Goal: Task Accomplishment & Management: Use online tool/utility

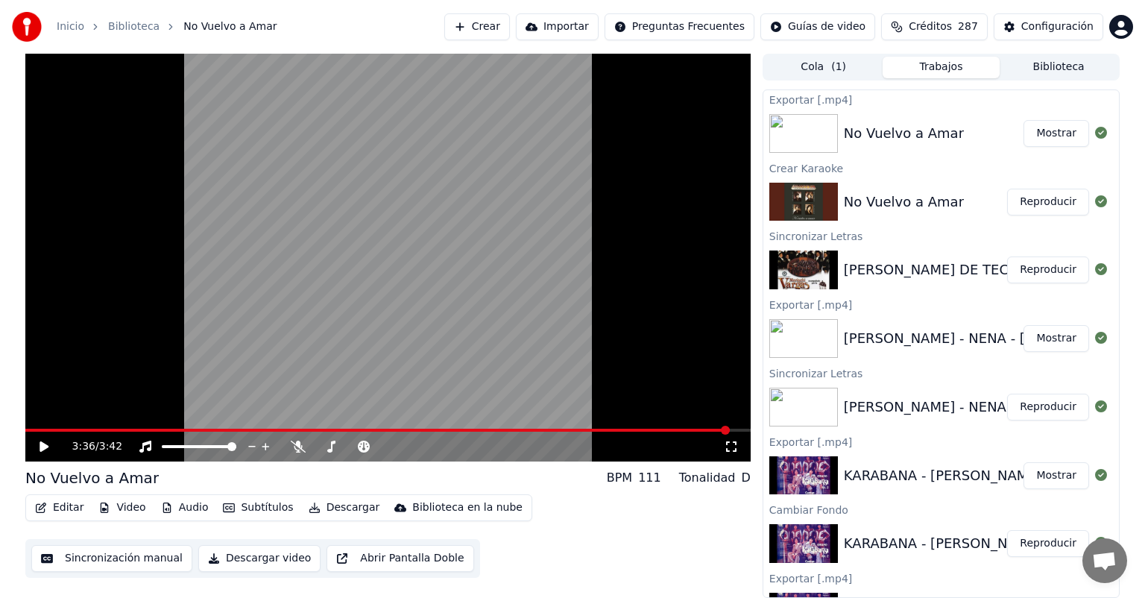
click at [502, 33] on button "Crear" at bounding box center [477, 26] width 66 height 27
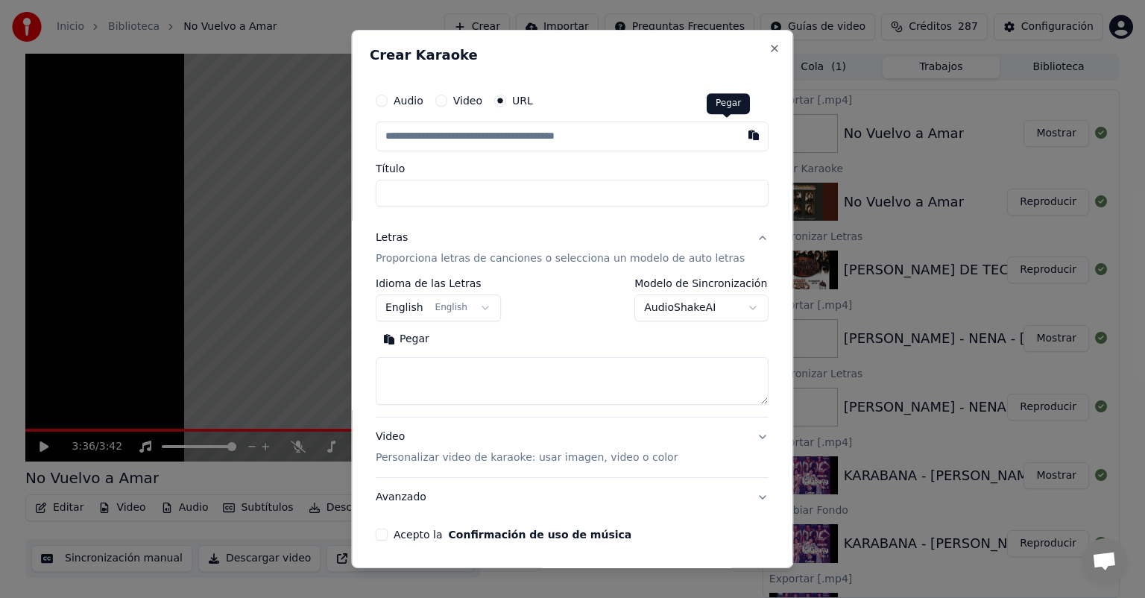
click at [739, 136] on button "button" at bounding box center [754, 134] width 30 height 27
type input "**********"
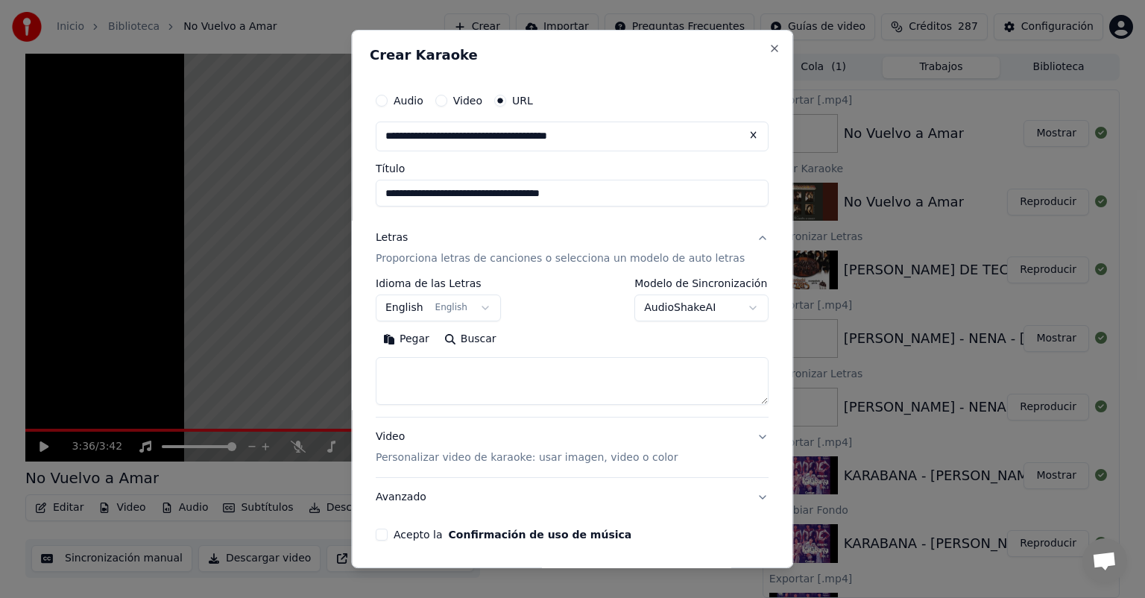
click at [465, 188] on input "**********" at bounding box center [572, 193] width 393 height 27
type input "**********"
click at [398, 306] on button "English English" at bounding box center [438, 307] width 125 height 27
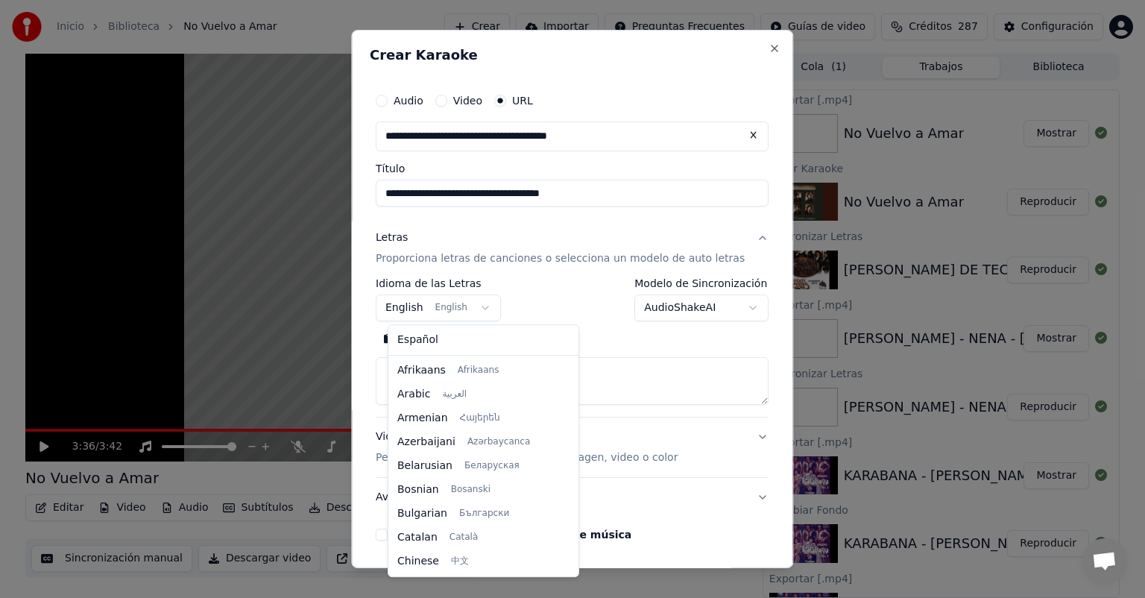
scroll to position [119, 0]
click at [405, 338] on span "Español" at bounding box center [417, 339] width 41 height 15
select select "**"
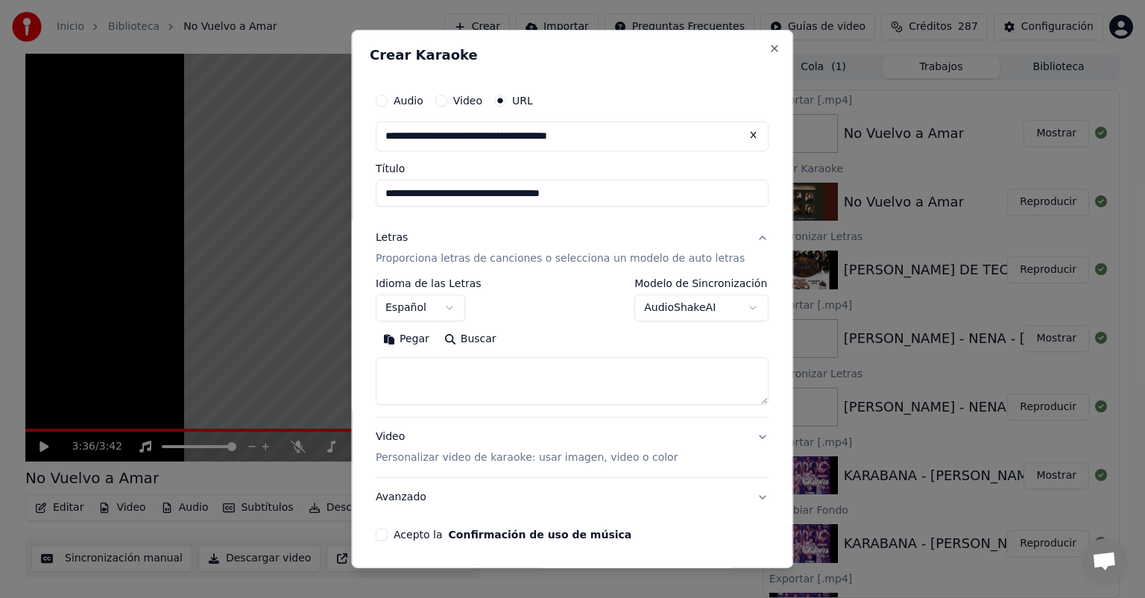
click at [424, 344] on button "Pegar" at bounding box center [406, 339] width 61 height 24
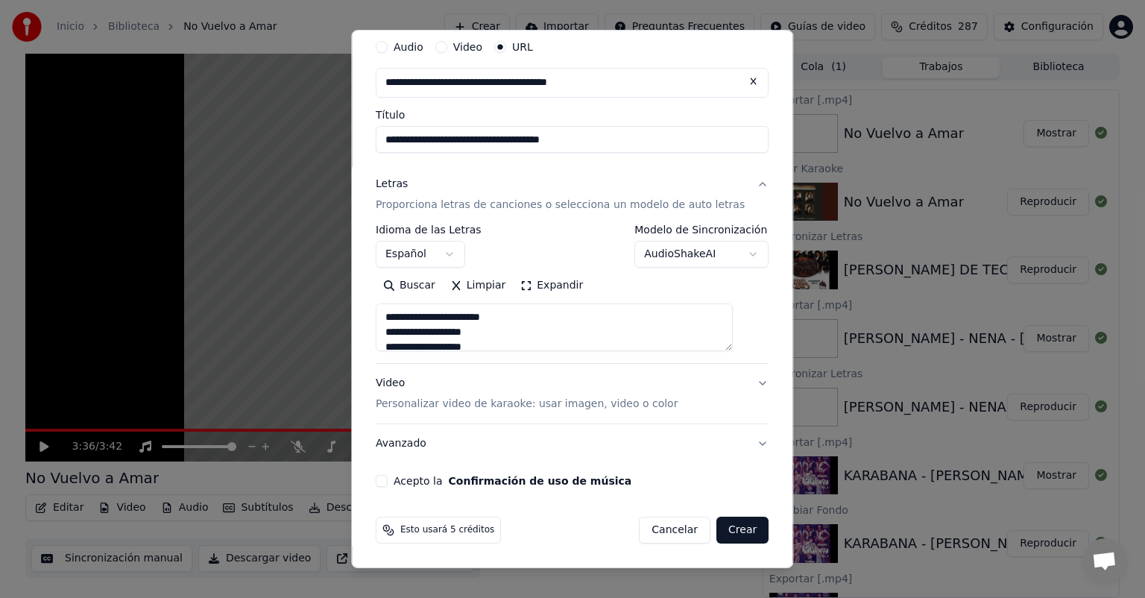
click at [399, 482] on div "Acepto la Confirmación de uso de música" at bounding box center [572, 481] width 393 height 12
click at [388, 482] on button "Acepto la Confirmación de uso de música" at bounding box center [382, 481] width 12 height 12
click at [730, 530] on button "Crear" at bounding box center [742, 530] width 52 height 27
type textarea "**********"
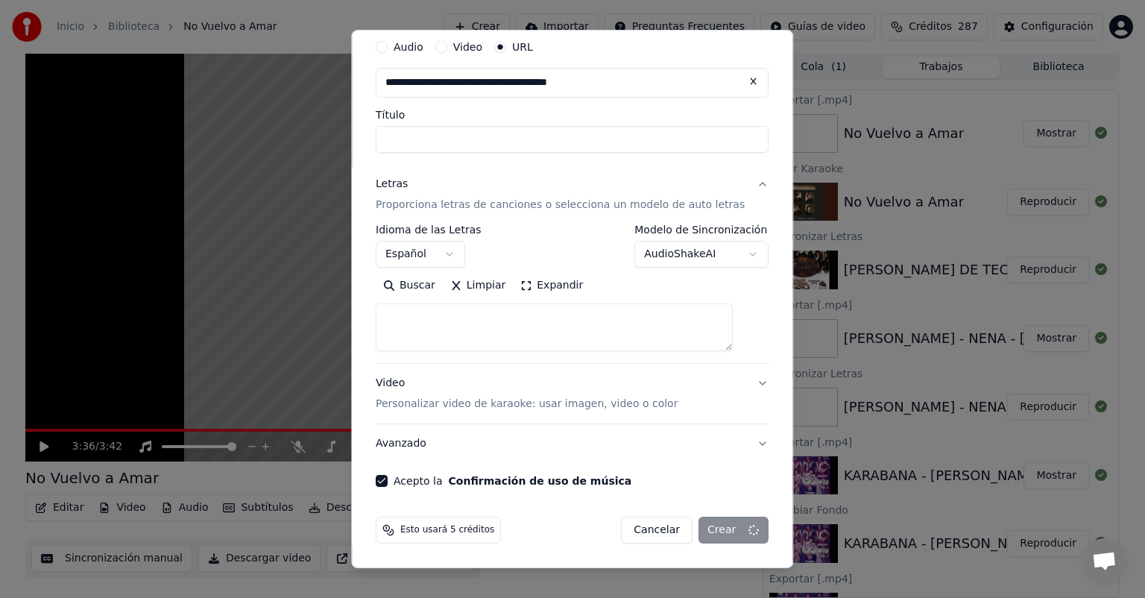
select select
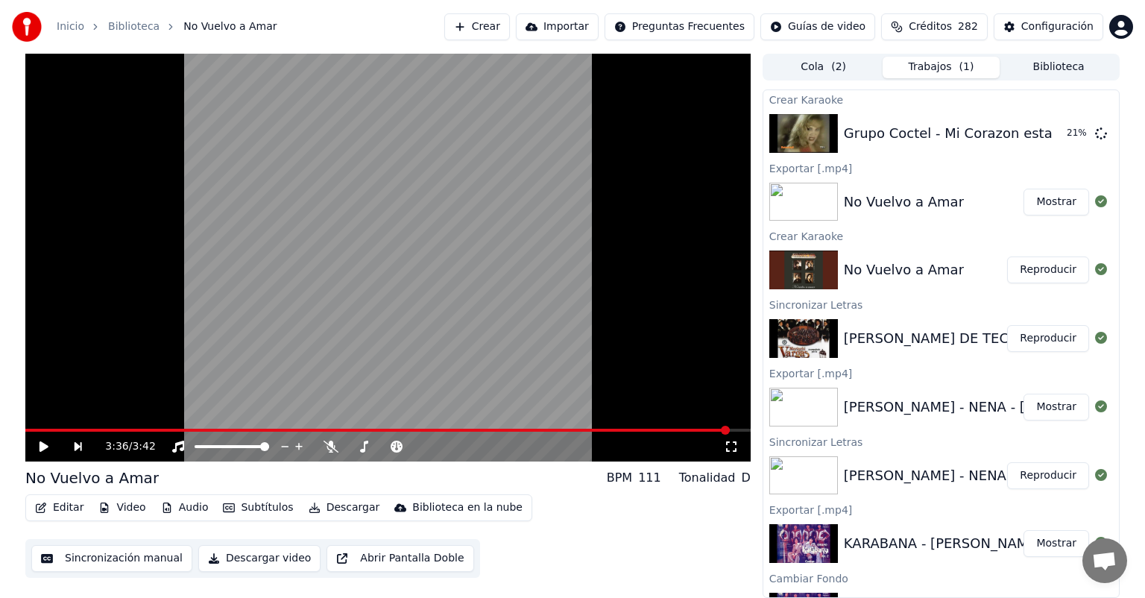
click at [1011, 262] on button "Reproducir" at bounding box center [1048, 269] width 82 height 27
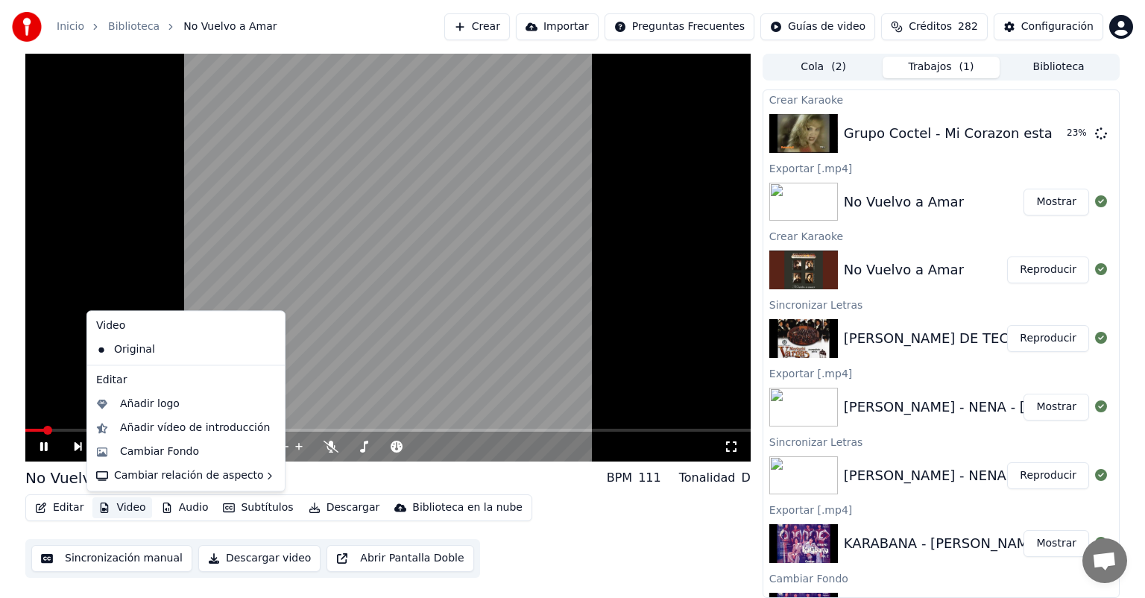
click at [101, 511] on icon "button" at bounding box center [104, 507] width 12 height 10
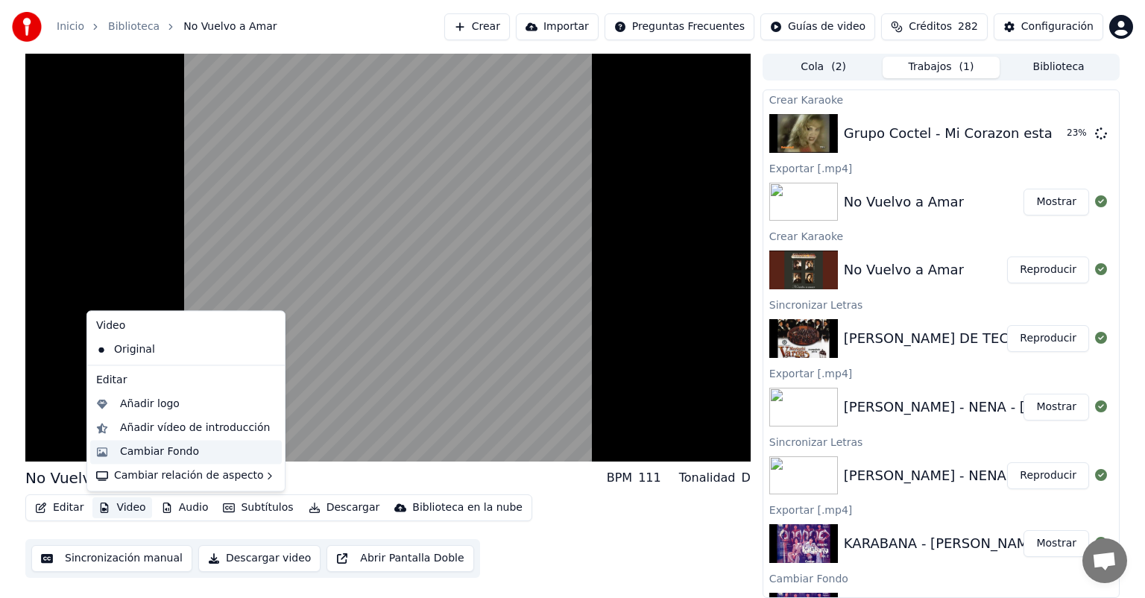
click at [117, 453] on div "Cambiar Fondo" at bounding box center [186, 452] width 192 height 24
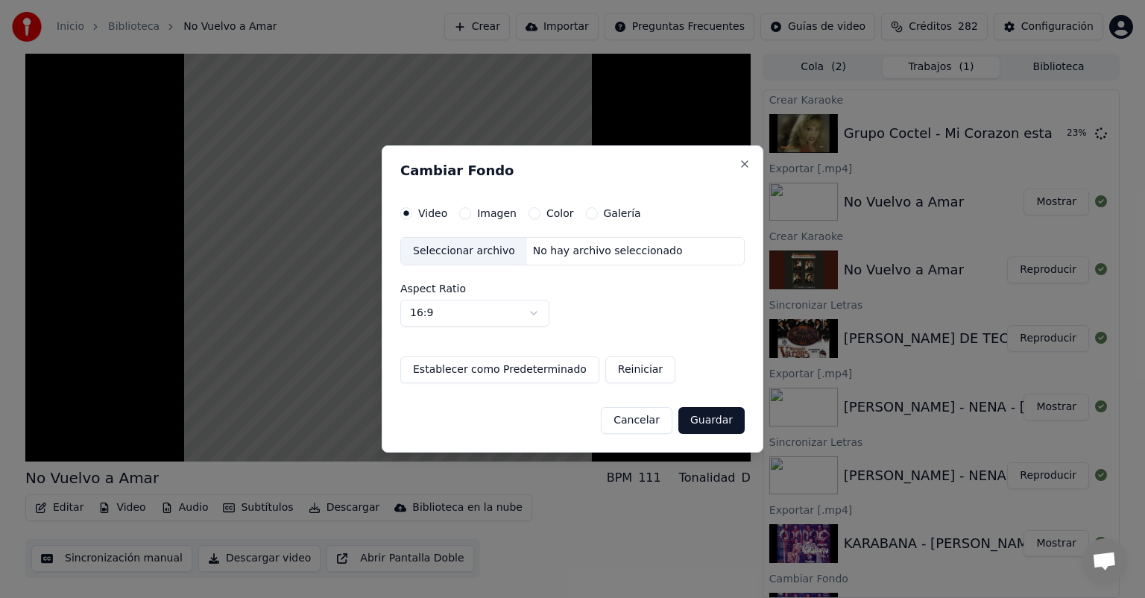
click at [463, 212] on button "Imagen" at bounding box center [465, 213] width 12 height 12
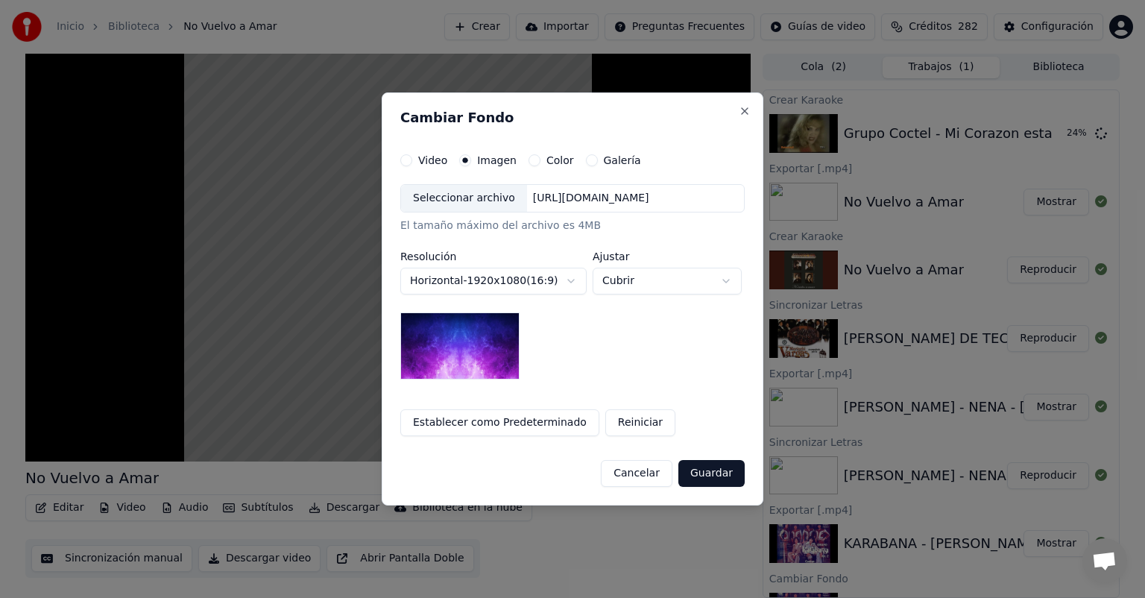
click at [429, 189] on div "Seleccionar archivo" at bounding box center [464, 198] width 126 height 27
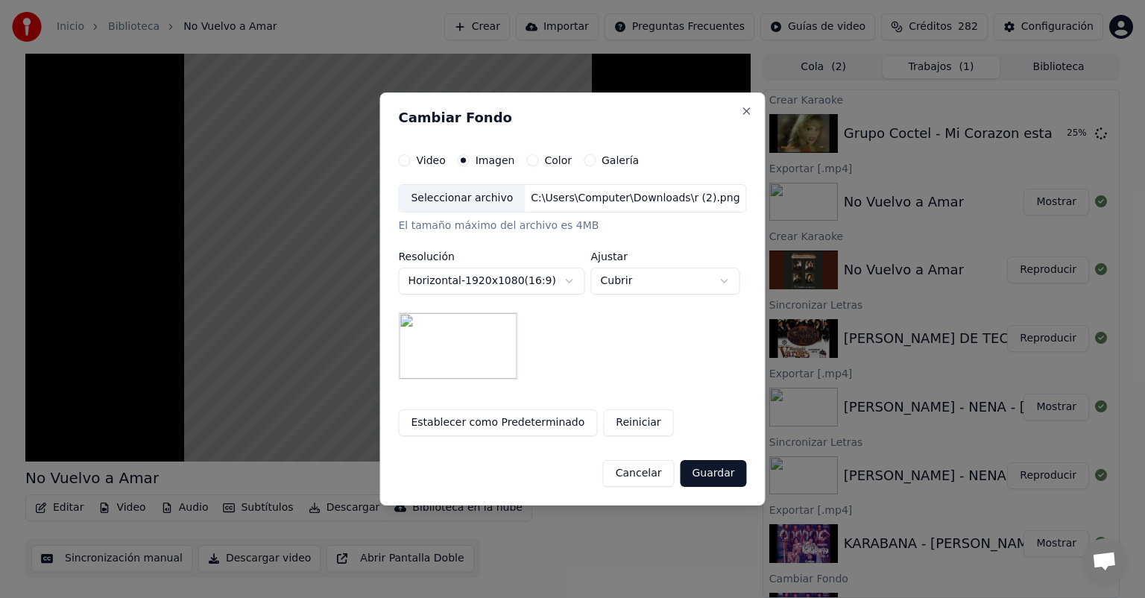
click at [616, 288] on button "Cubrir" at bounding box center [664, 281] width 149 height 27
click at [608, 341] on span "Contener" at bounding box center [626, 336] width 48 height 15
select select "*******"
click at [714, 477] on button "Guardar" at bounding box center [713, 473] width 66 height 27
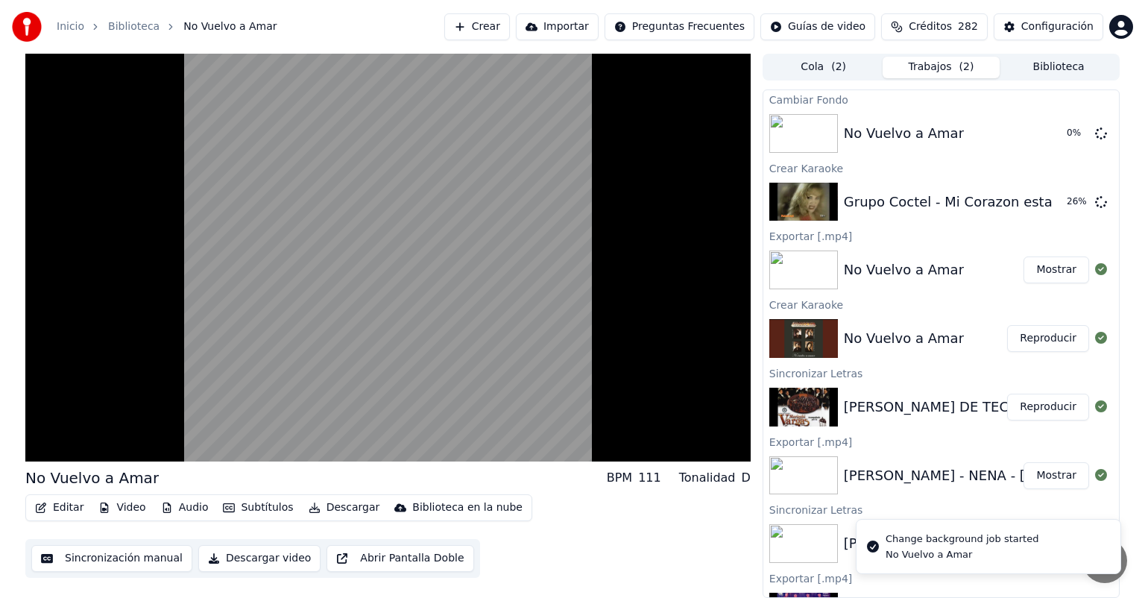
click at [110, 337] on video at bounding box center [387, 258] width 725 height 408
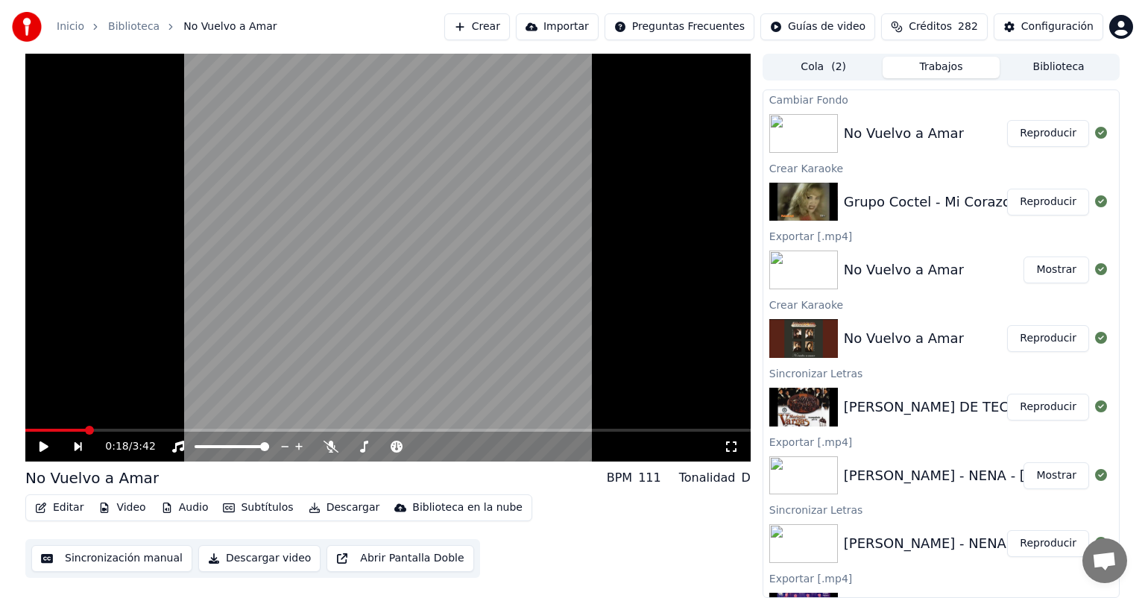
click at [1032, 143] on button "Reproducir" at bounding box center [1048, 133] width 82 height 27
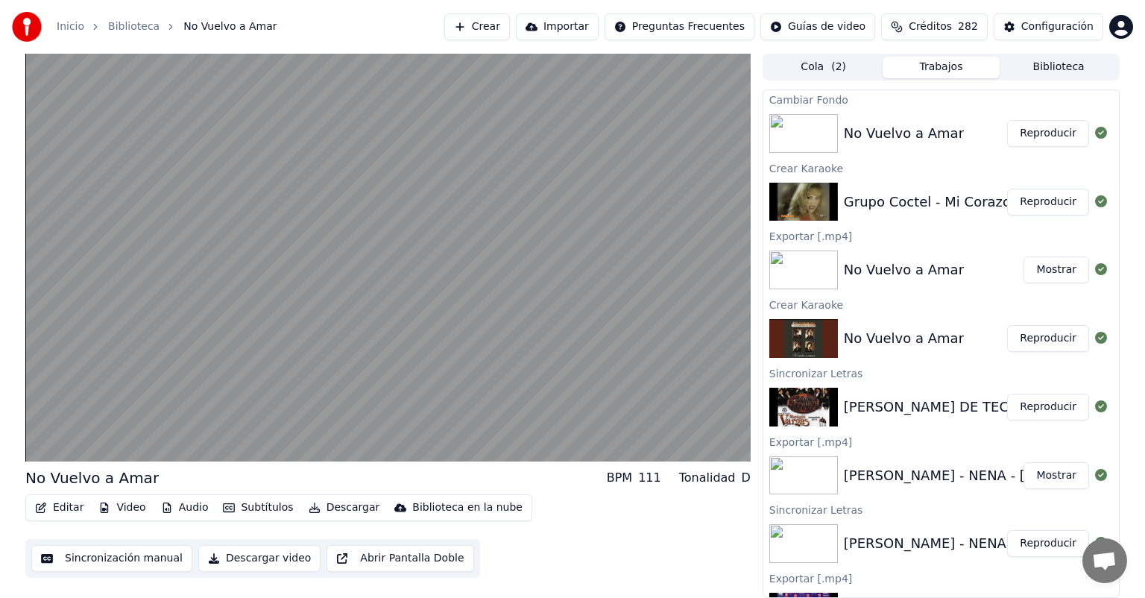
click at [329, 506] on button "Descargar" at bounding box center [344, 507] width 83 height 21
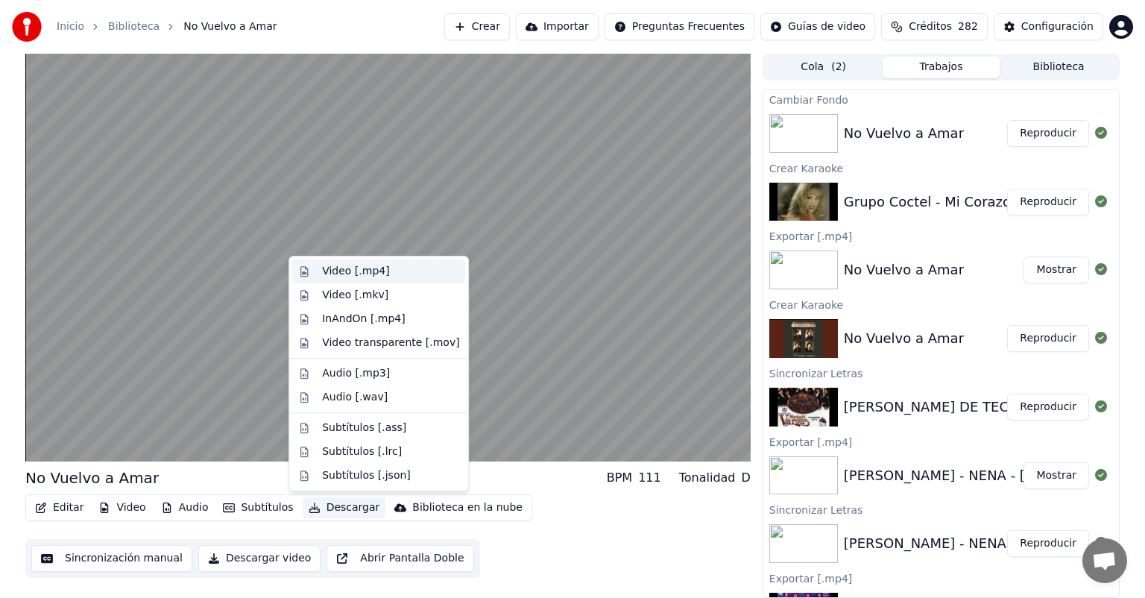
click at [352, 276] on div "Video [.mp4]" at bounding box center [355, 271] width 67 height 15
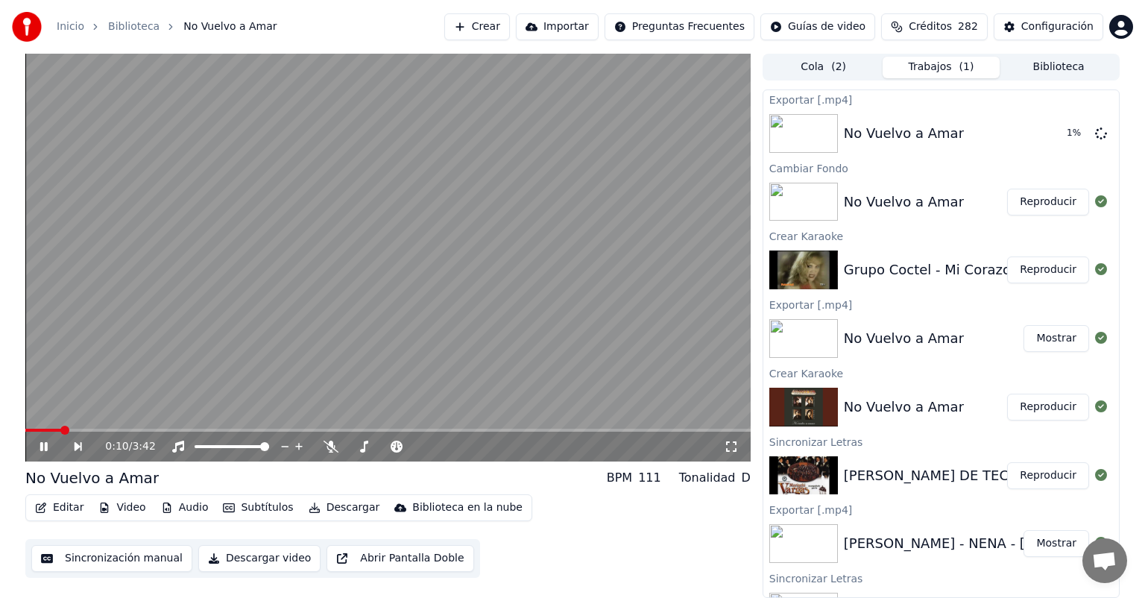
click at [46, 443] on icon at bounding box center [43, 446] width 7 height 9
click at [1035, 212] on button "Reproducir" at bounding box center [1048, 202] width 82 height 27
click at [1035, 265] on button "Reproducir" at bounding box center [1048, 269] width 82 height 27
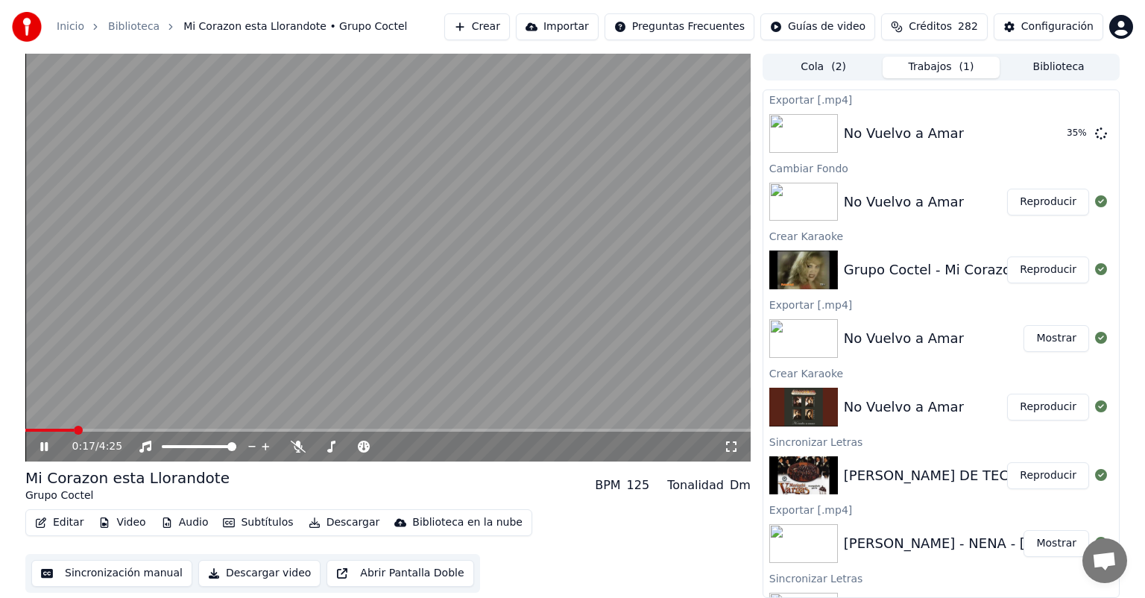
click at [294, 451] on icon at bounding box center [298, 446] width 15 height 12
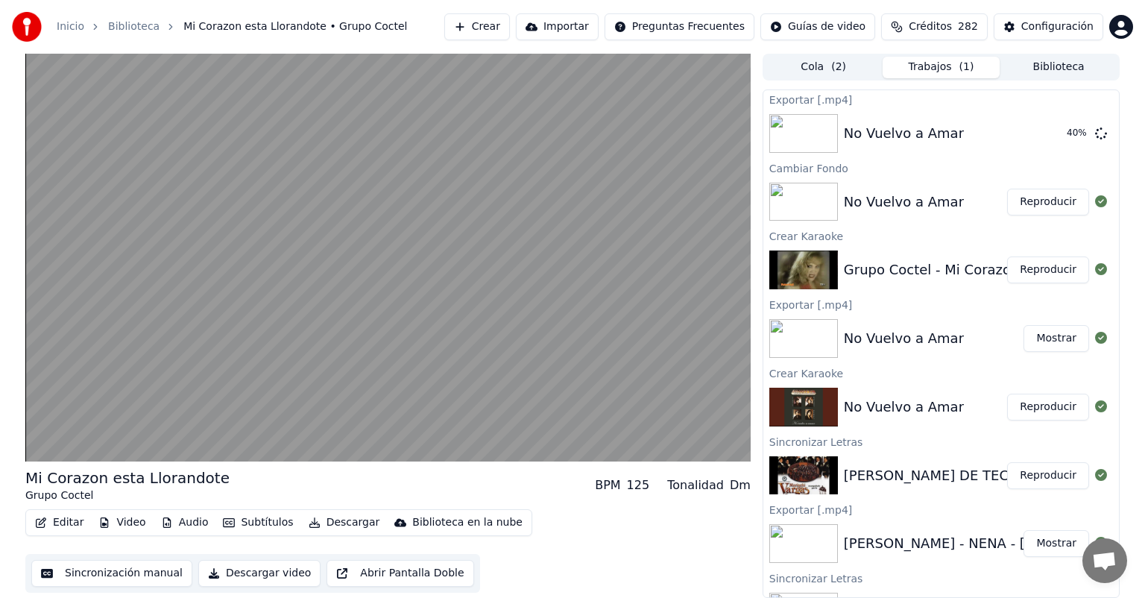
click at [1047, 203] on button "Reproducir" at bounding box center [1048, 202] width 82 height 27
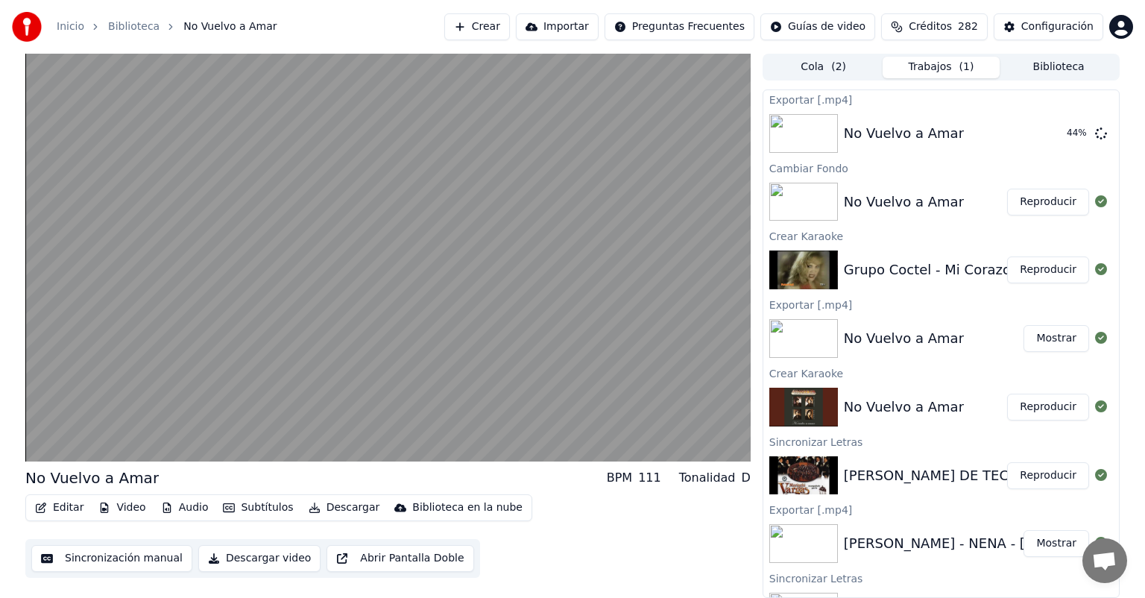
click at [155, 337] on video at bounding box center [387, 258] width 725 height 408
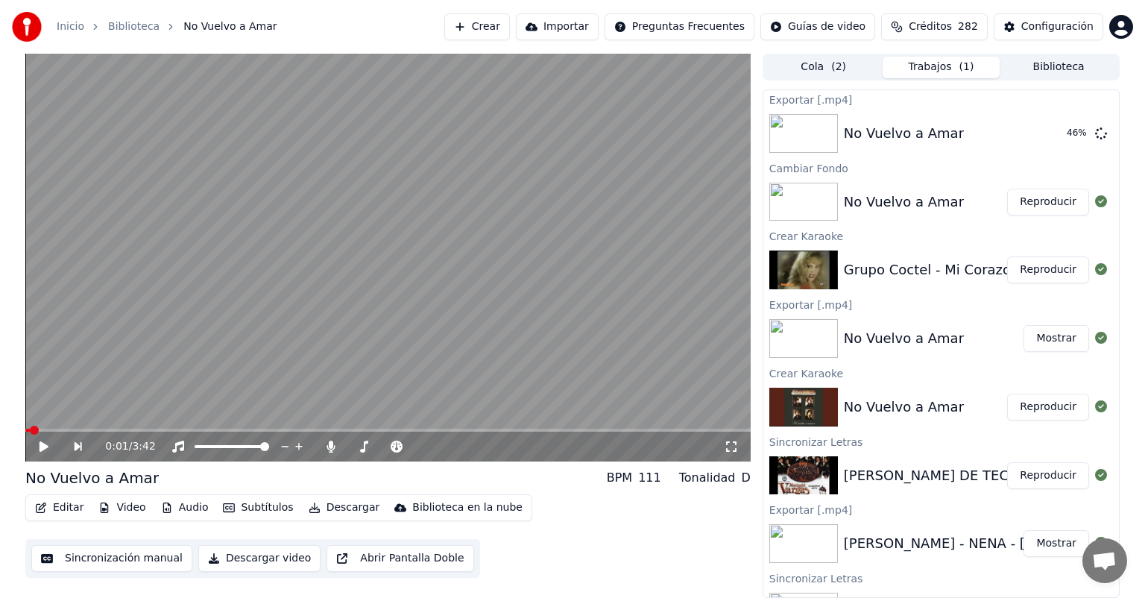
click at [40, 443] on icon at bounding box center [44, 446] width 9 height 10
click at [37, 451] on div "0:01 / 3:42" at bounding box center [387, 446] width 713 height 15
click at [44, 434] on div "0:02 / 3:42" at bounding box center [387, 447] width 725 height 30
click at [40, 447] on icon at bounding box center [43, 446] width 7 height 9
click at [1027, 265] on button "Reproducir" at bounding box center [1048, 269] width 82 height 27
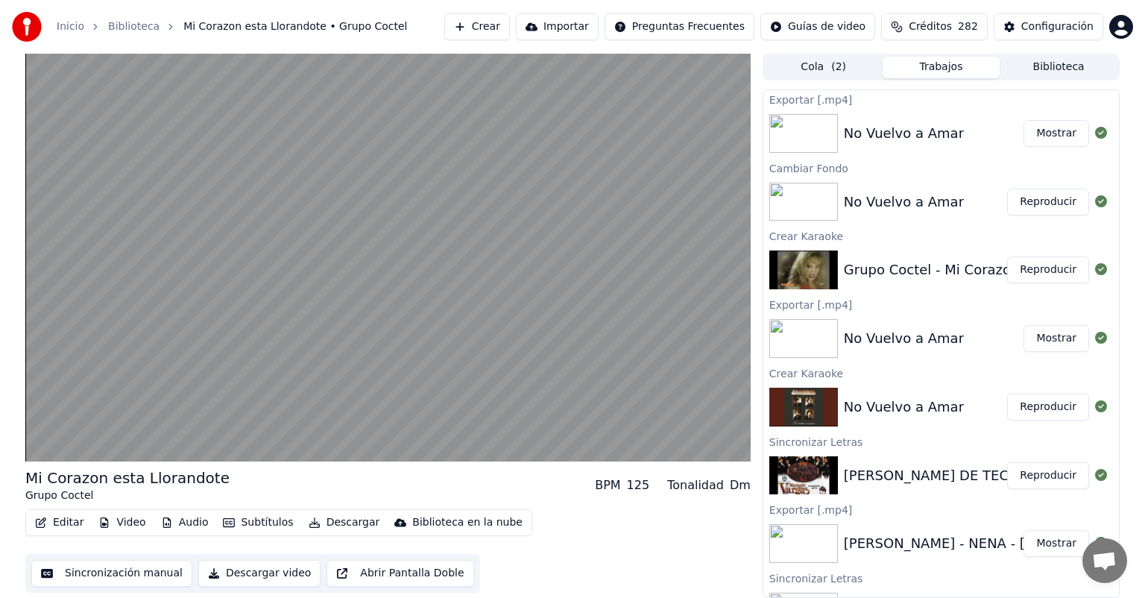
click at [260, 337] on video at bounding box center [387, 258] width 725 height 408
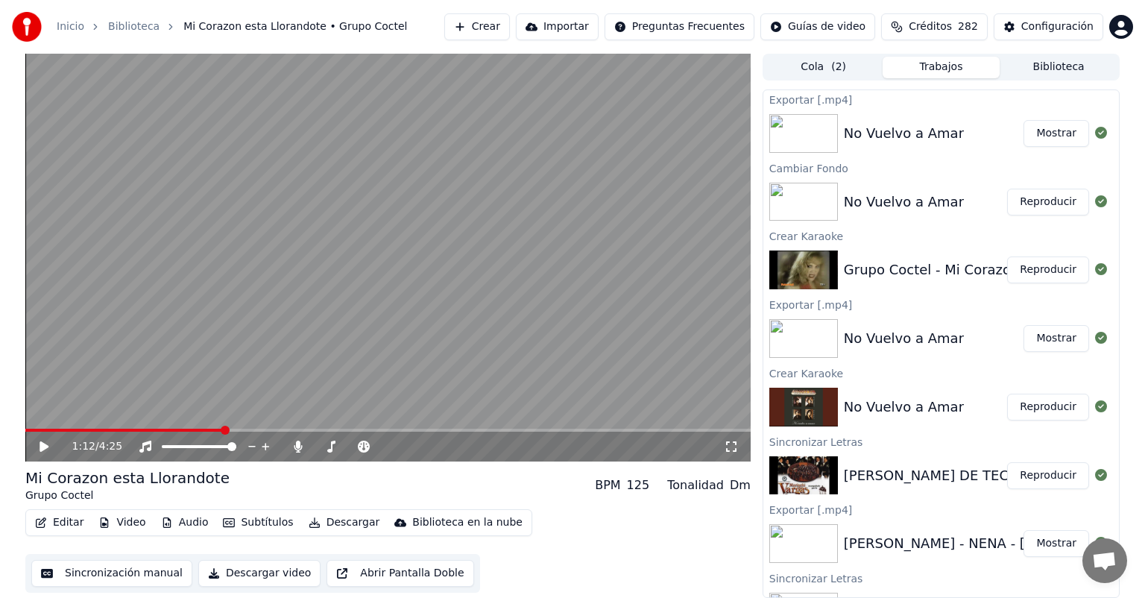
click at [295, 446] on icon at bounding box center [298, 446] width 8 height 12
click at [233, 328] on video at bounding box center [387, 258] width 725 height 408
click at [296, 442] on icon at bounding box center [298, 446] width 15 height 12
click at [376, 446] on span at bounding box center [362, 446] width 31 height 3
click at [297, 443] on icon at bounding box center [298, 446] width 8 height 12
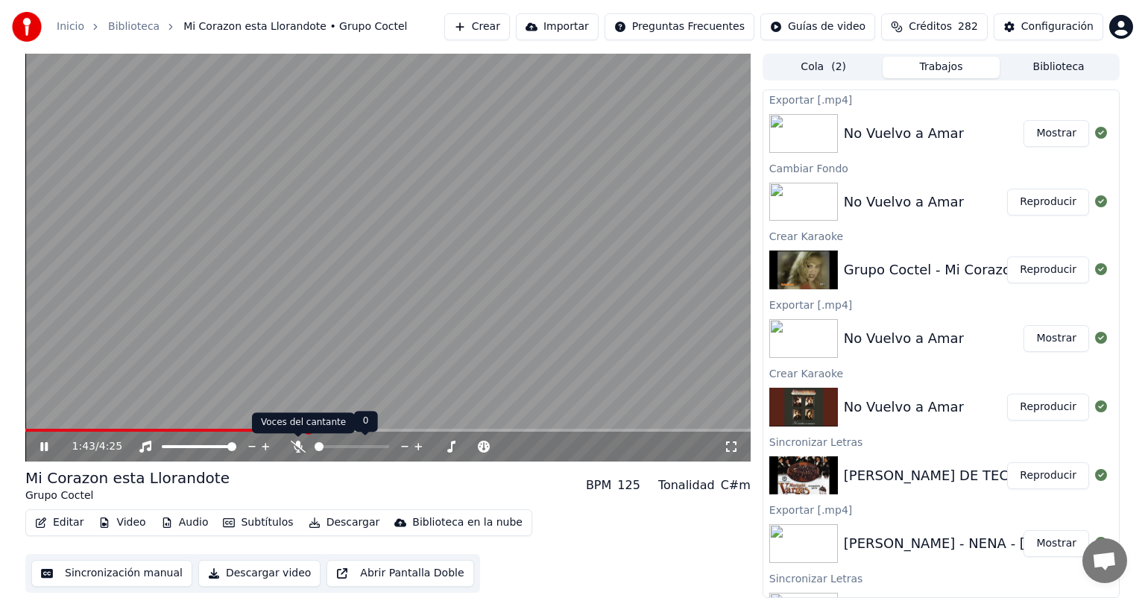
click at [294, 444] on icon at bounding box center [298, 446] width 15 height 12
click at [353, 429] on span at bounding box center [188, 430] width 327 height 3
click at [335, 429] on span at bounding box center [180, 430] width 311 height 3
click at [313, 429] on span at bounding box center [169, 430] width 289 height 3
click at [370, 430] on span at bounding box center [387, 430] width 725 height 3
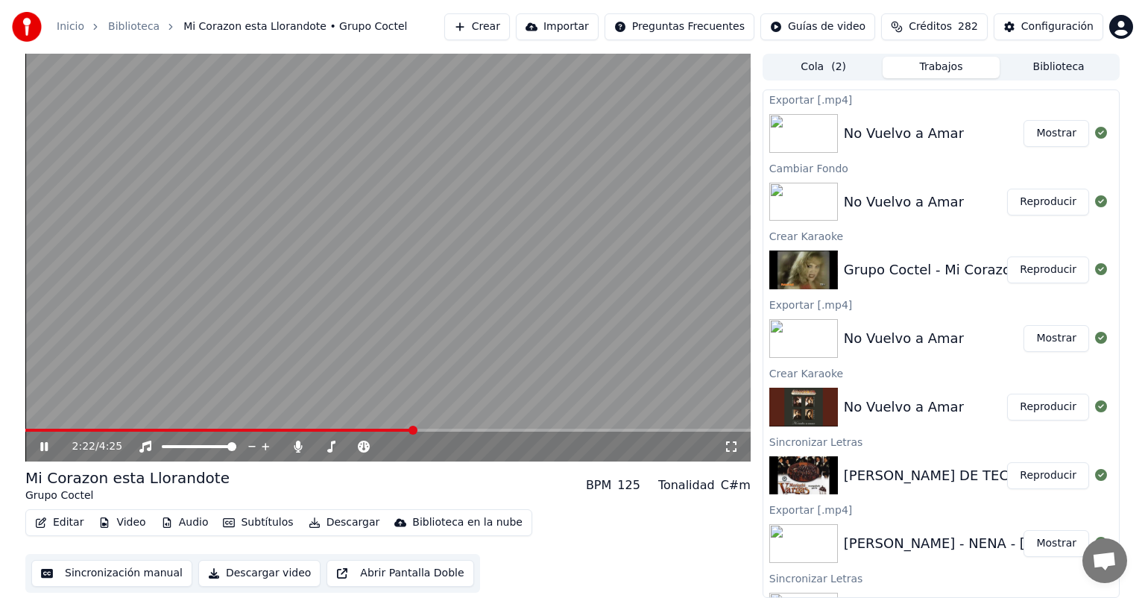
click at [413, 431] on span at bounding box center [387, 430] width 725 height 3
click at [435, 431] on span at bounding box center [387, 430] width 725 height 3
click at [417, 429] on span at bounding box center [233, 430] width 417 height 3
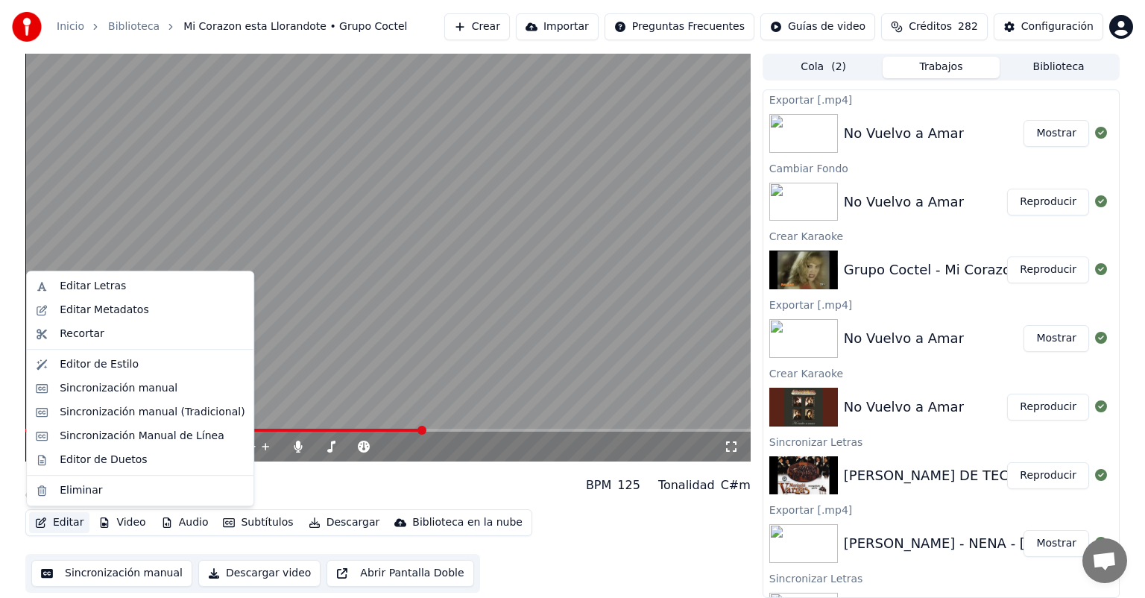
click at [54, 528] on button "Editar" at bounding box center [59, 522] width 60 height 21
click at [115, 287] on div "Editar Letras" at bounding box center [93, 286] width 66 height 15
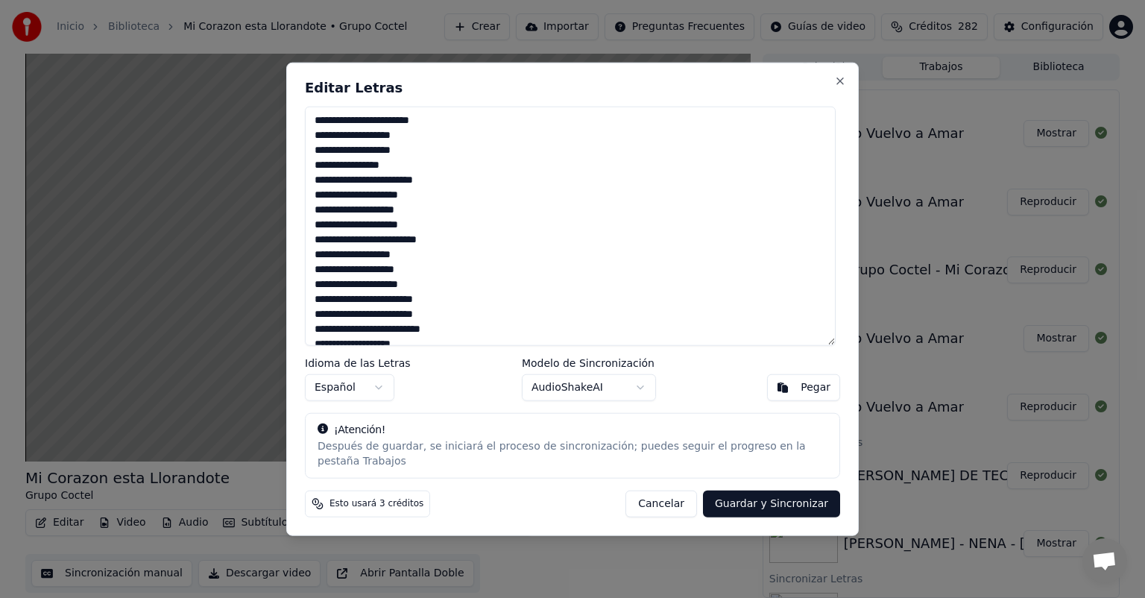
click at [350, 270] on textarea "**********" at bounding box center [570, 226] width 531 height 239
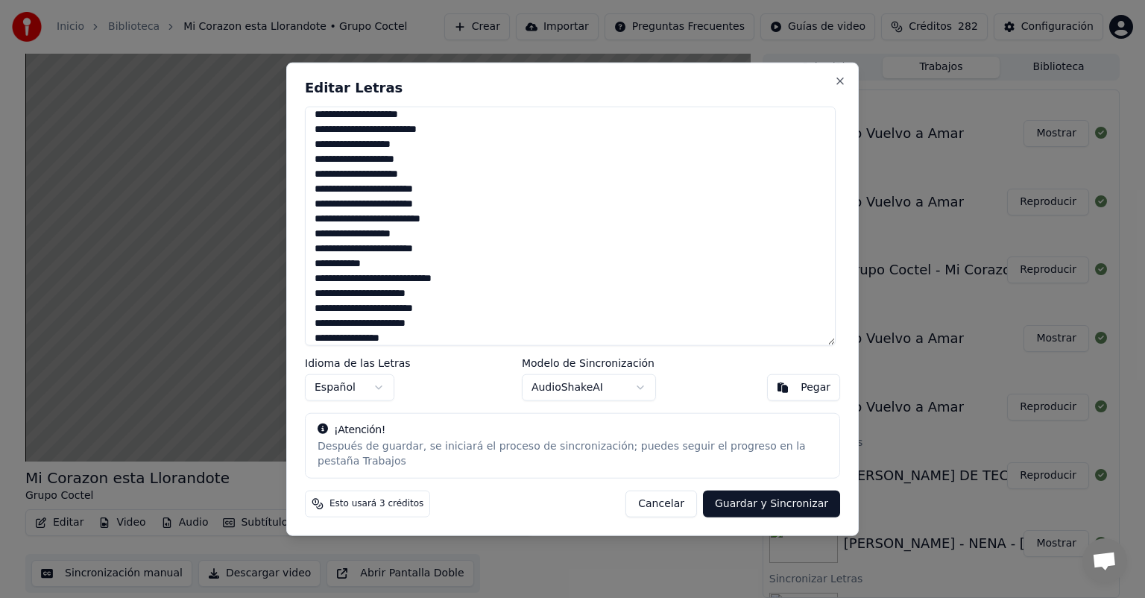
scroll to position [125, 0]
click at [681, 493] on button "Cancelar" at bounding box center [661, 503] width 72 height 27
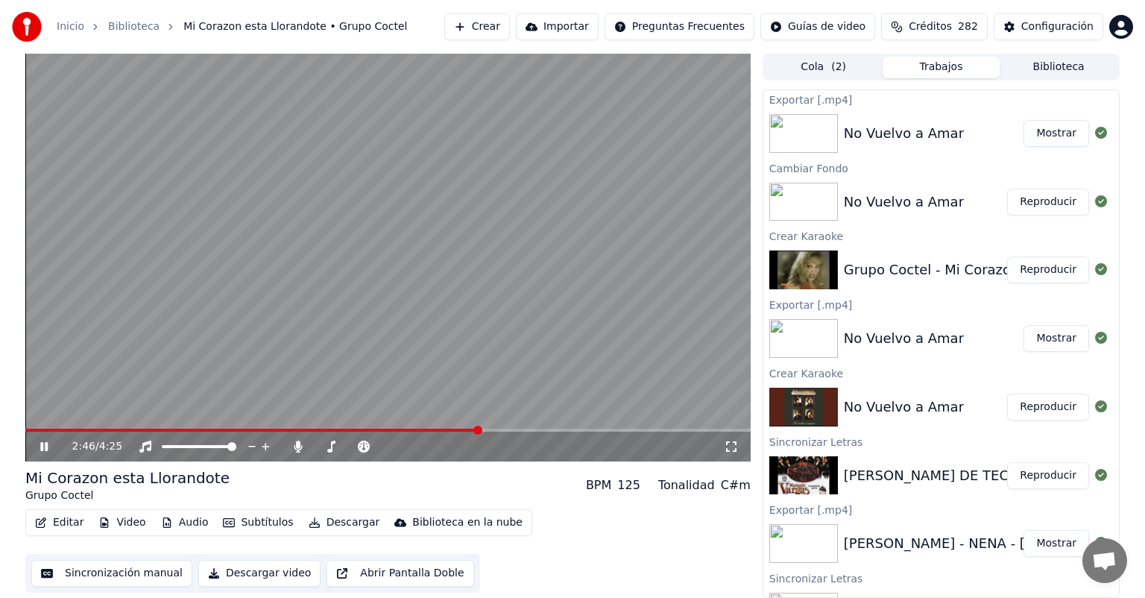
click at [95, 428] on video at bounding box center [387, 258] width 725 height 408
click at [96, 430] on span at bounding box center [60, 430] width 71 height 3
click at [220, 286] on video at bounding box center [387, 258] width 725 height 408
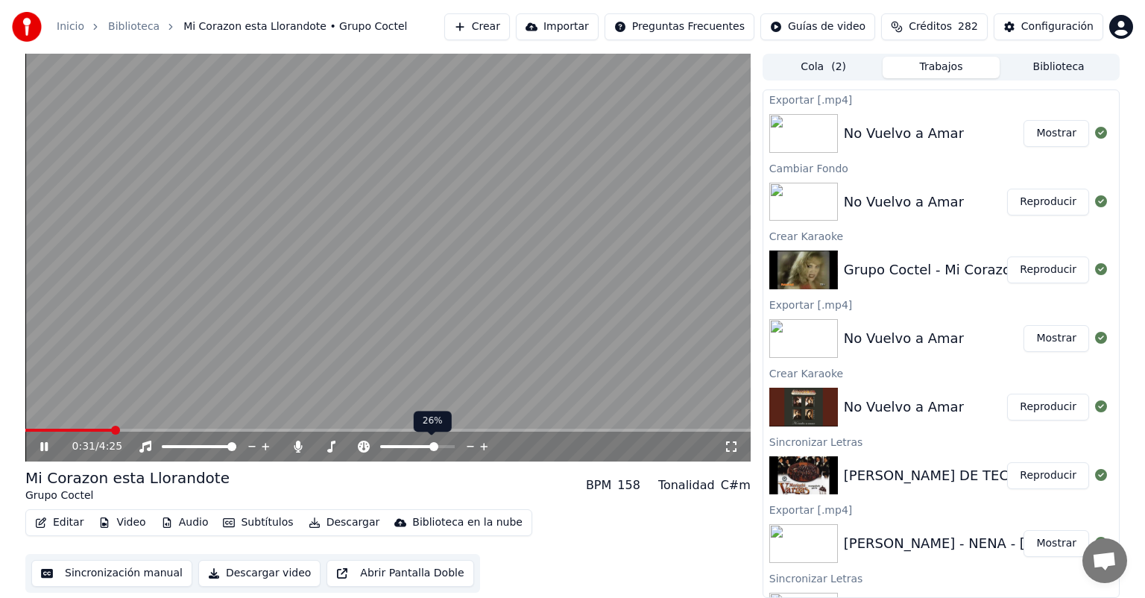
click at [436, 448] on span at bounding box center [433, 446] width 9 height 9
click at [57, 524] on button "Editar" at bounding box center [59, 522] width 60 height 21
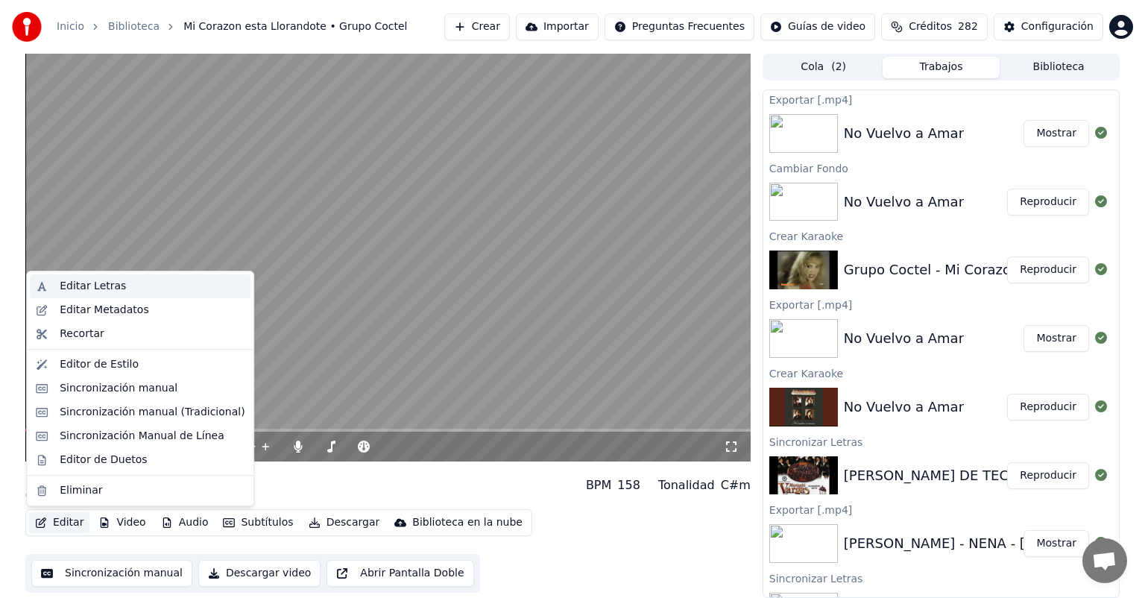
click at [110, 294] on div "Editar Letras" at bounding box center [140, 286] width 221 height 24
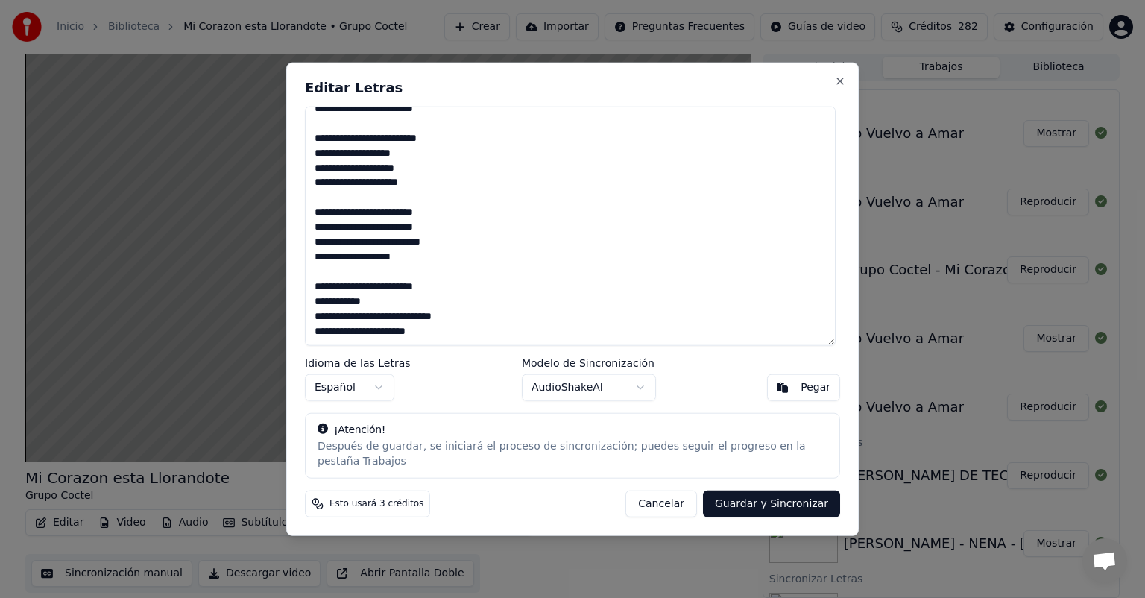
scroll to position [429, 0]
type textarea "**********"
click at [771, 493] on button "Guardar y Sincronizar" at bounding box center [771, 503] width 137 height 27
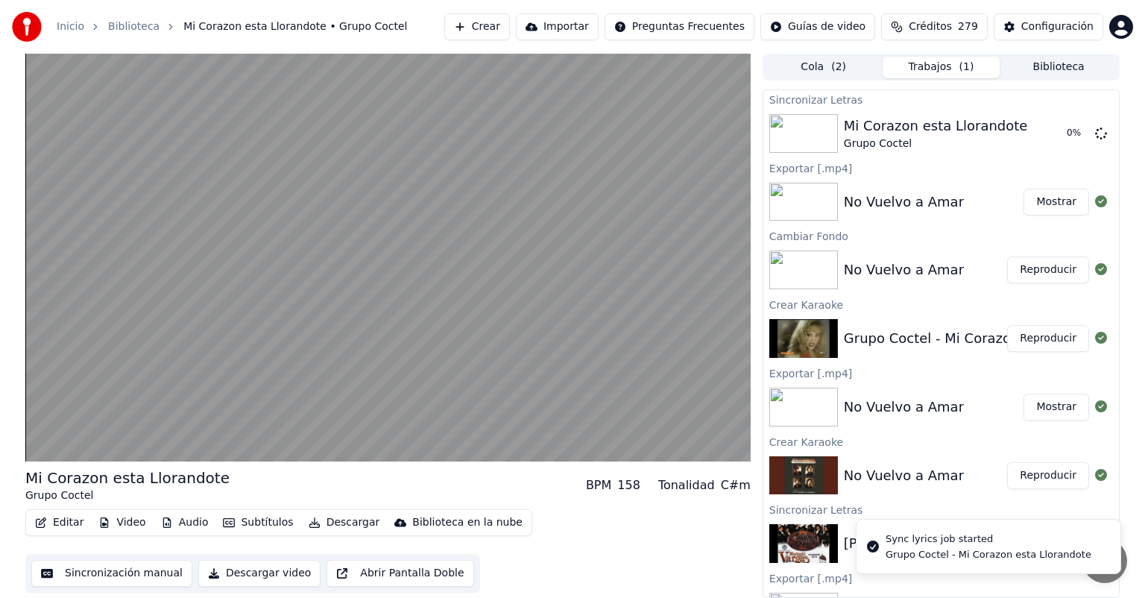
click at [643, 514] on div "Editar Video Audio Subtítulos Descargar Biblioteca en la nube Sincronización ma…" at bounding box center [387, 550] width 725 height 83
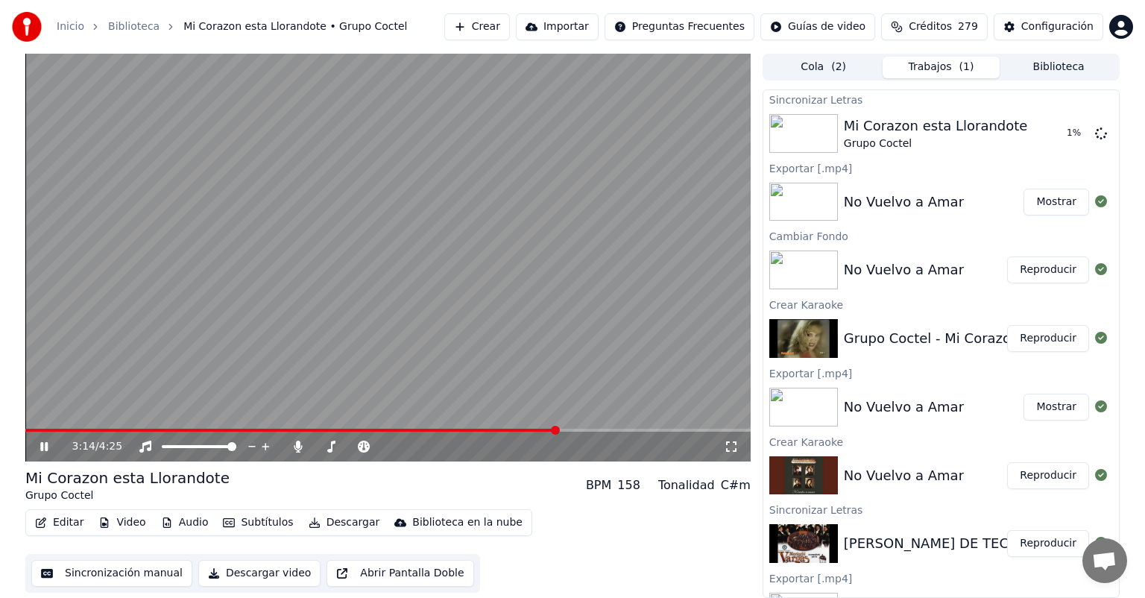
click at [546, 265] on video at bounding box center [387, 258] width 725 height 408
click at [1095, 130] on icon at bounding box center [1101, 133] width 12 height 12
click at [57, 528] on button "Editar" at bounding box center [59, 522] width 60 height 21
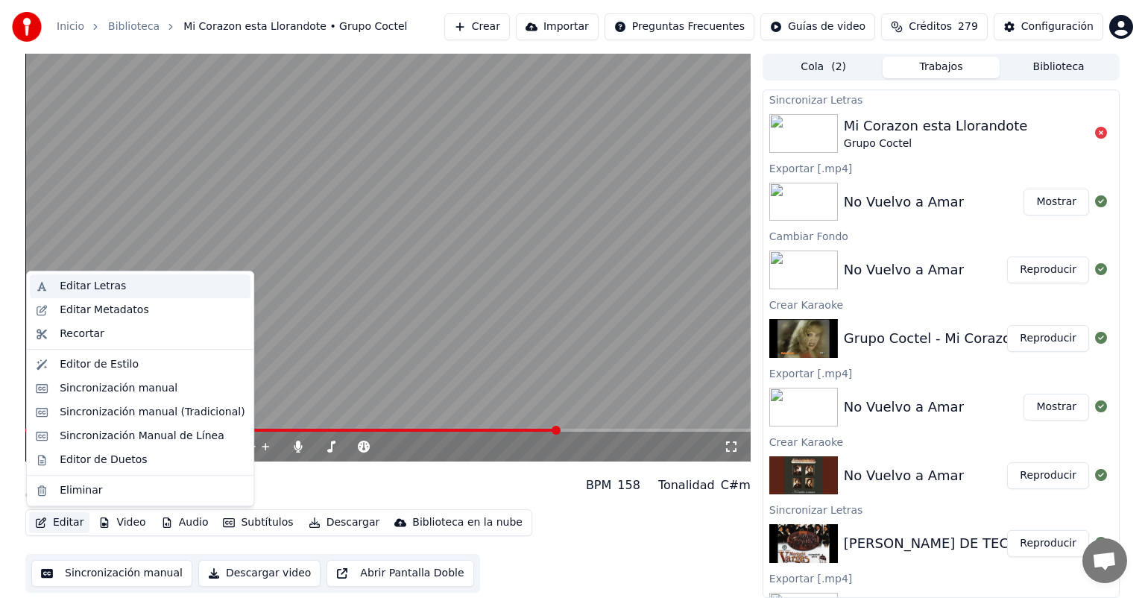
click at [115, 283] on div "Editar Letras" at bounding box center [93, 286] width 66 height 15
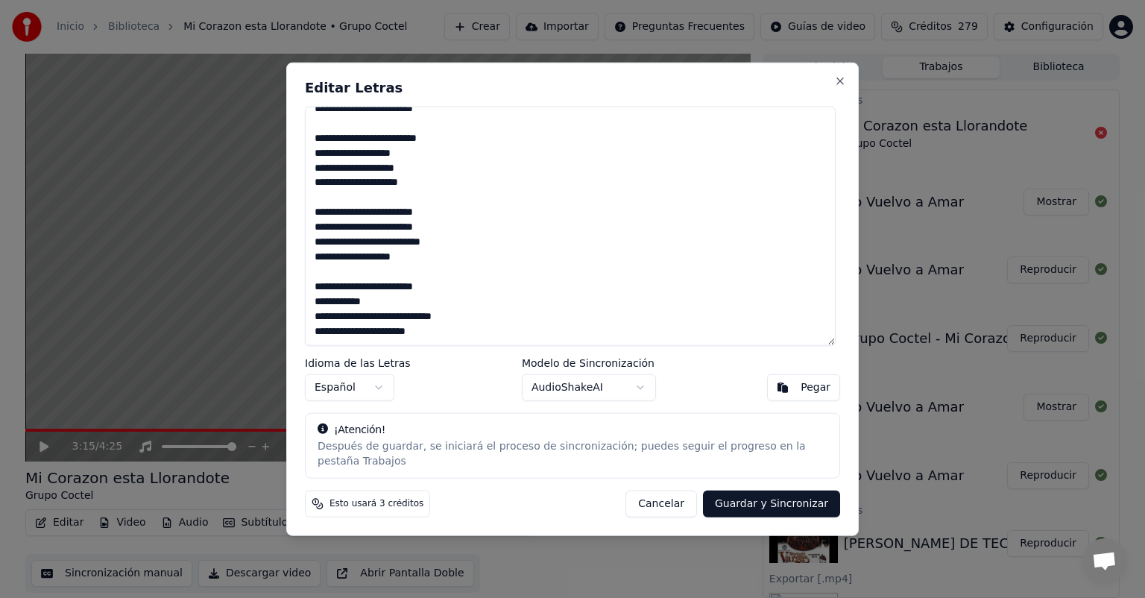
click at [656, 496] on button "Cancelar" at bounding box center [661, 503] width 72 height 27
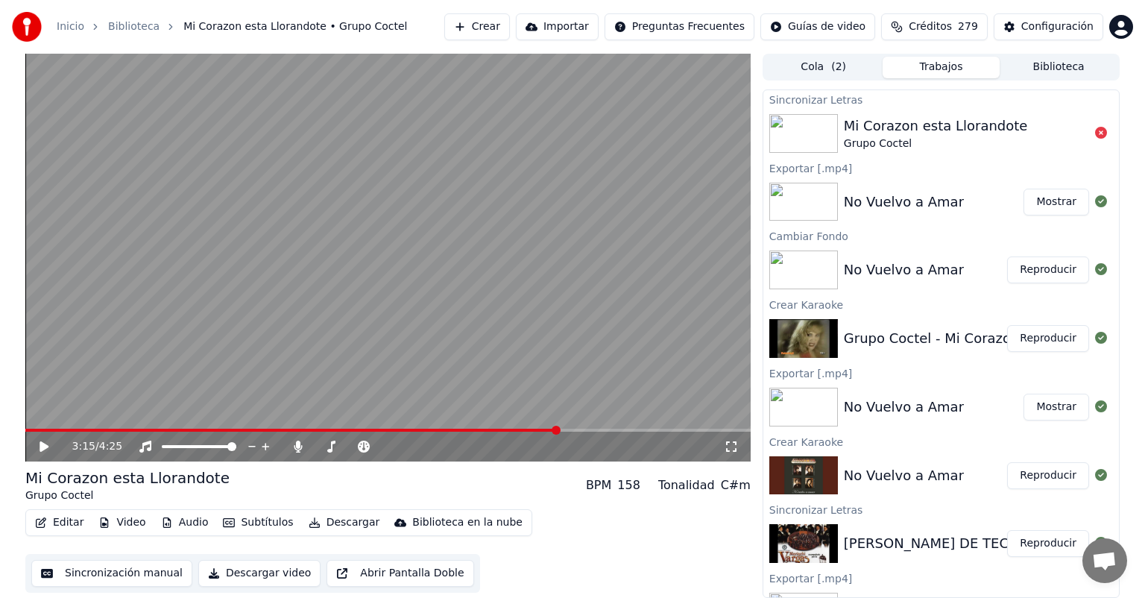
click at [521, 429] on span at bounding box center [291, 430] width 533 height 3
click at [36, 440] on div "3:02 / 4:25" at bounding box center [387, 446] width 713 height 15
click at [41, 441] on icon at bounding box center [44, 446] width 9 height 10
click at [62, 522] on button "Editar" at bounding box center [59, 522] width 60 height 21
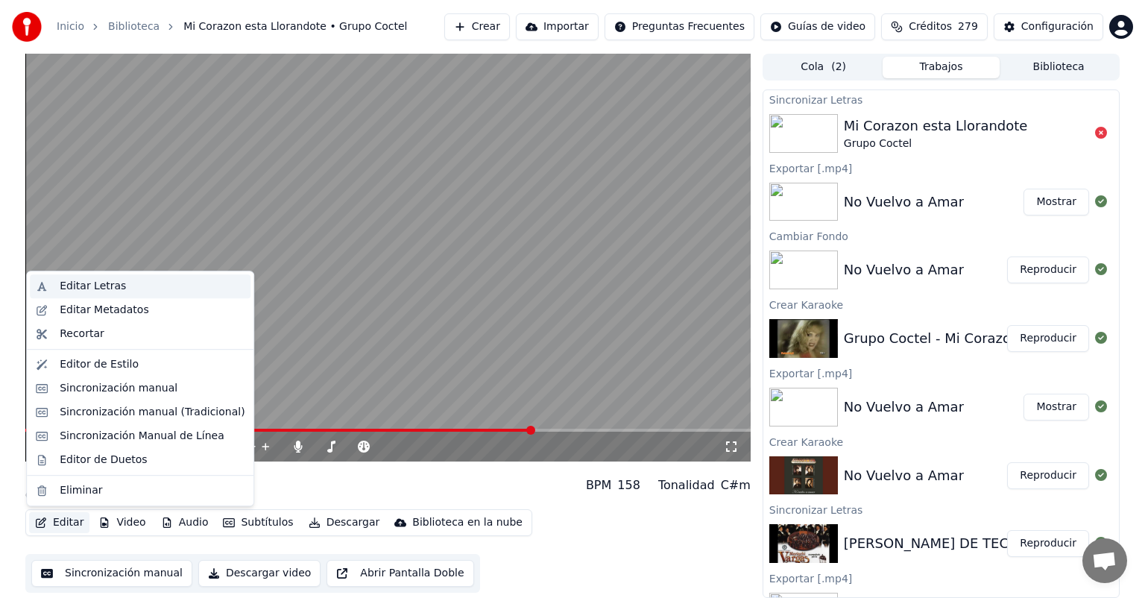
click at [100, 290] on div "Editar Letras" at bounding box center [93, 286] width 66 height 15
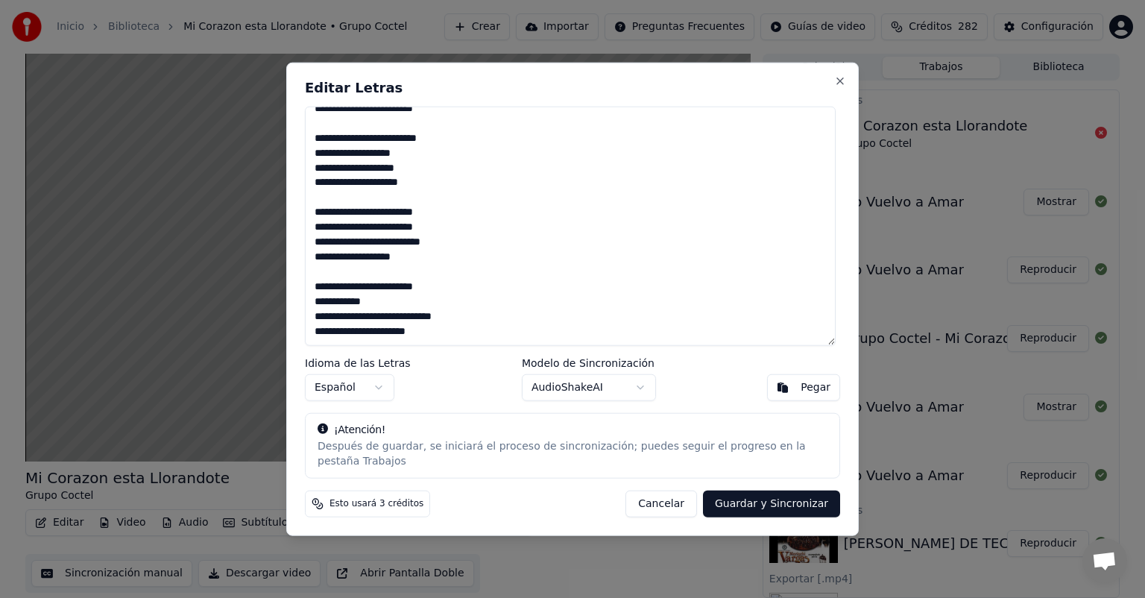
click at [316, 224] on textarea "**********" at bounding box center [570, 226] width 531 height 239
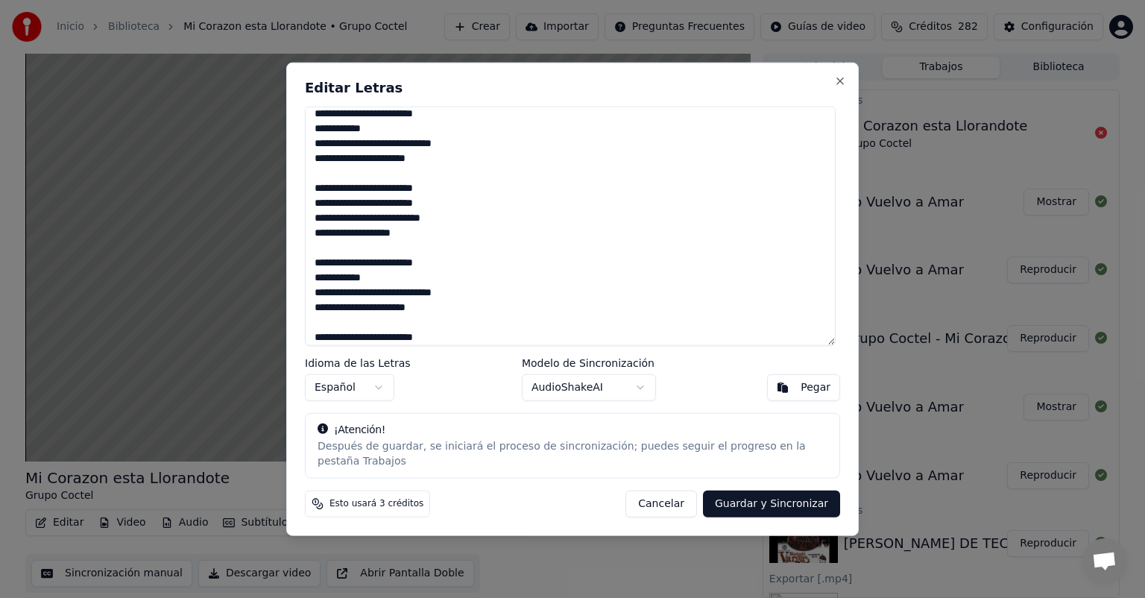
scroll to position [721, 0]
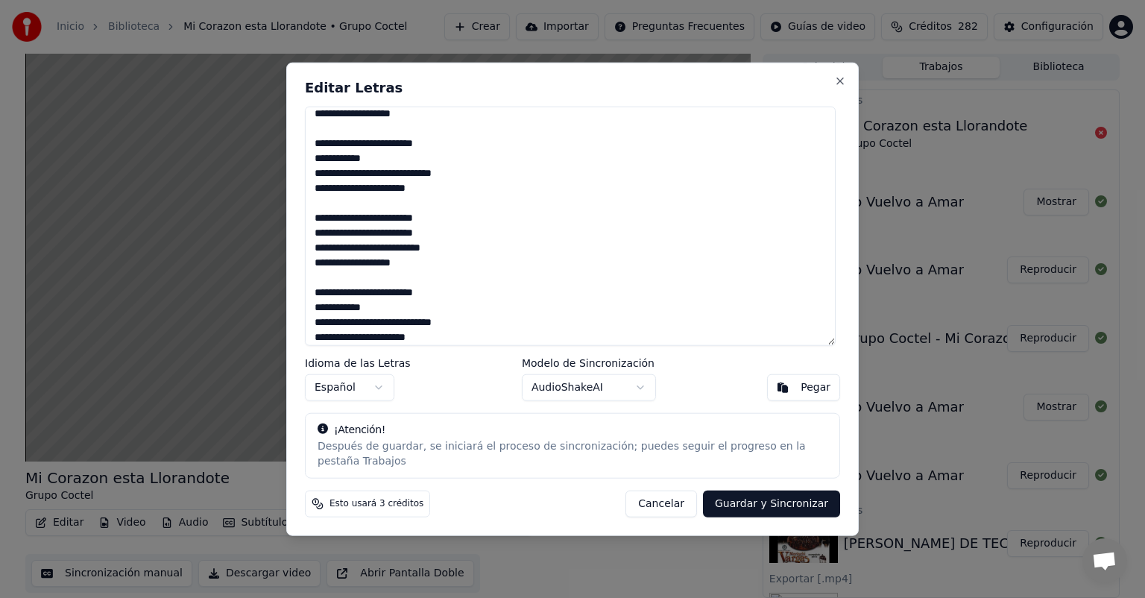
type textarea "**********"
click at [787, 502] on button "Guardar y Sincronizar" at bounding box center [771, 503] width 137 height 27
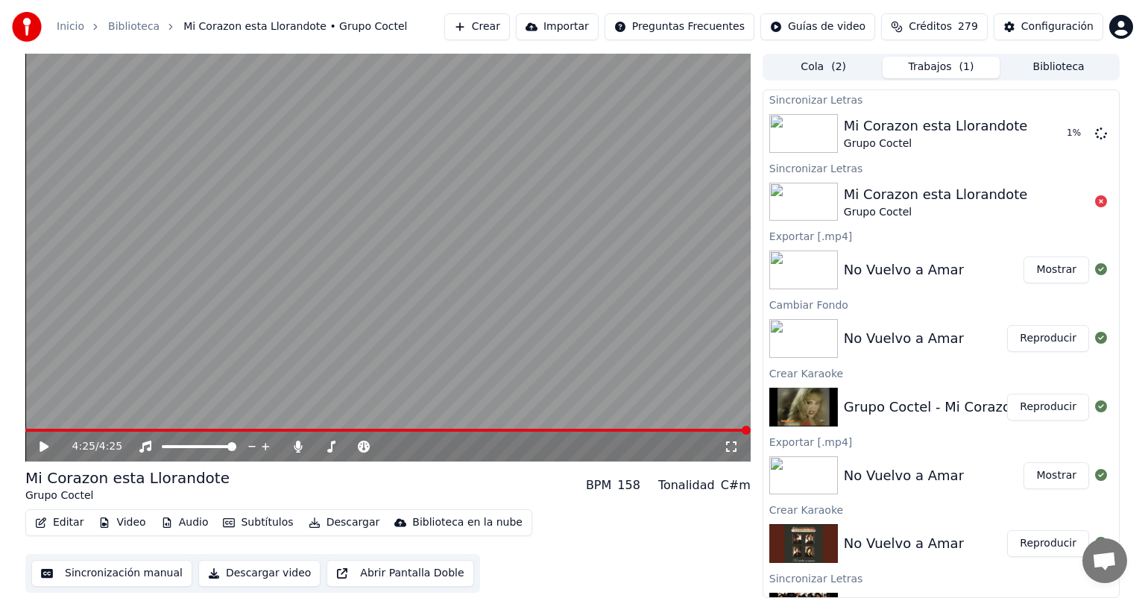
click at [45, 450] on icon at bounding box center [54, 446] width 35 height 12
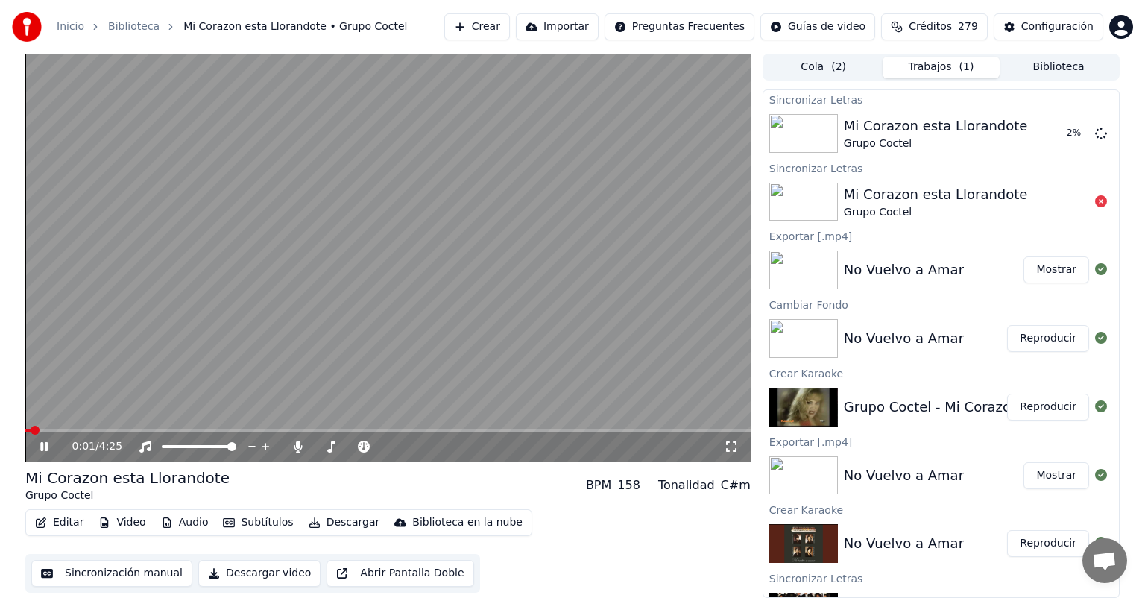
click at [38, 445] on icon at bounding box center [54, 446] width 35 height 12
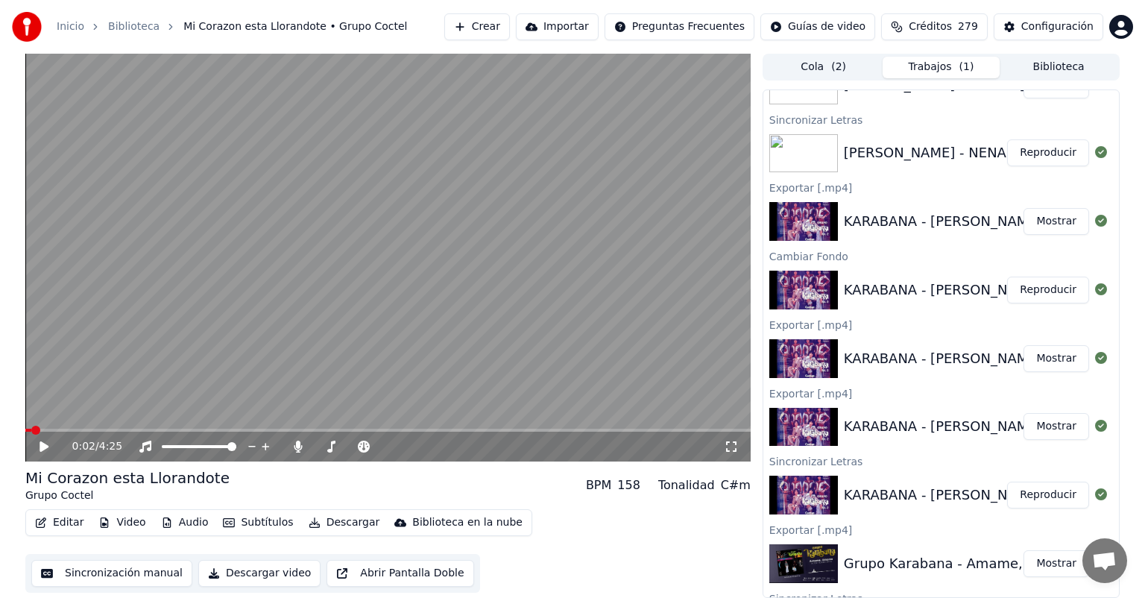
scroll to position [598, 0]
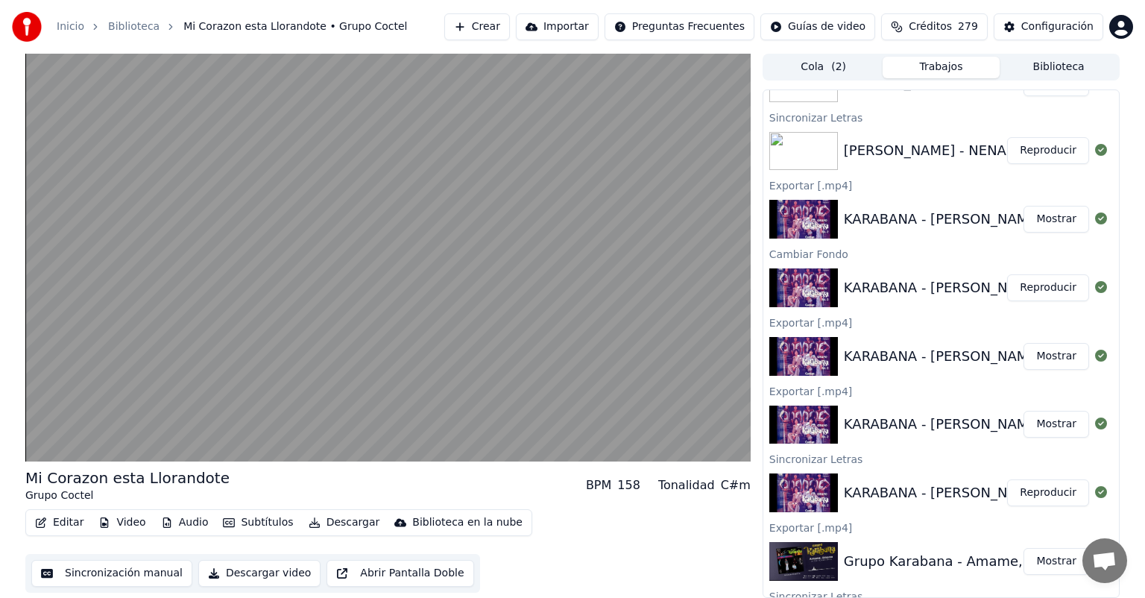
click at [280, 318] on video at bounding box center [387, 258] width 725 height 408
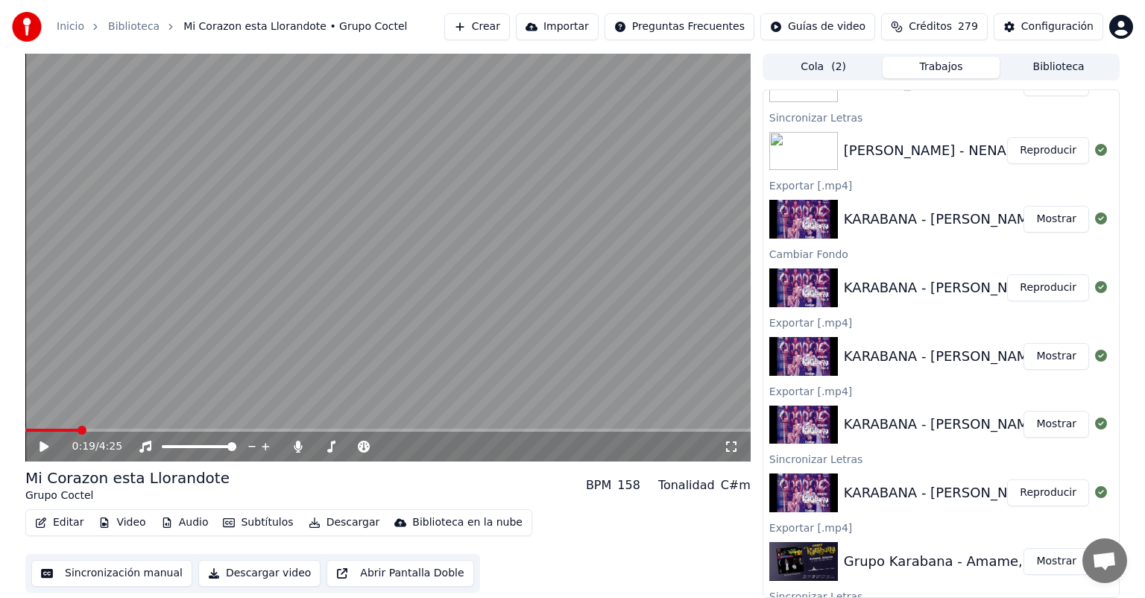
click at [297, 446] on icon at bounding box center [298, 446] width 8 height 12
click at [252, 340] on video at bounding box center [387, 258] width 725 height 408
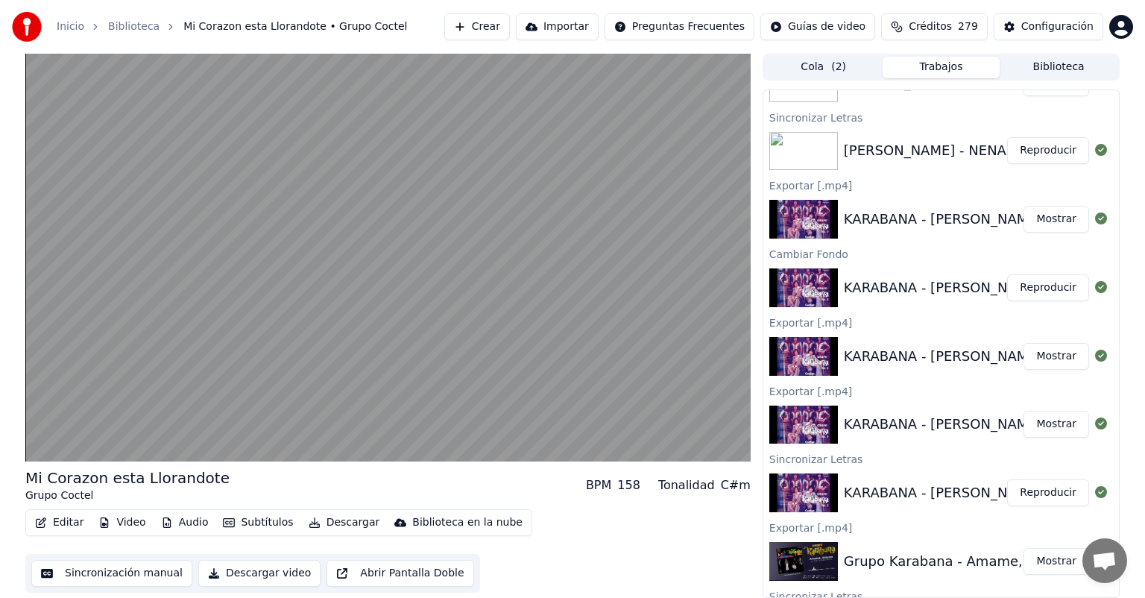
click at [60, 521] on button "Editar" at bounding box center [59, 522] width 60 height 21
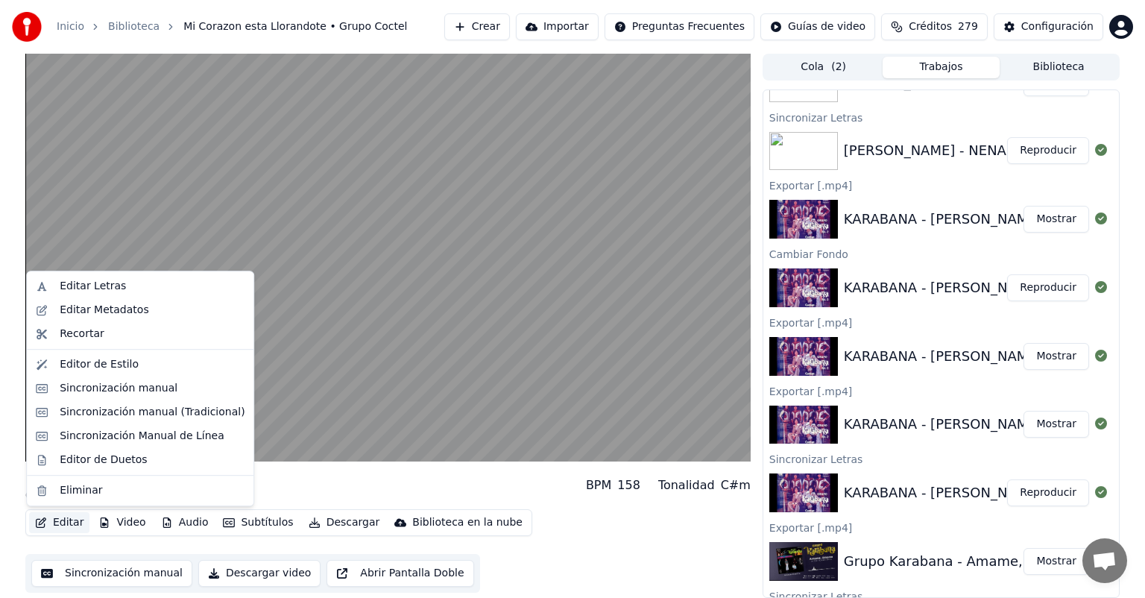
click at [343, 365] on video at bounding box center [387, 258] width 725 height 408
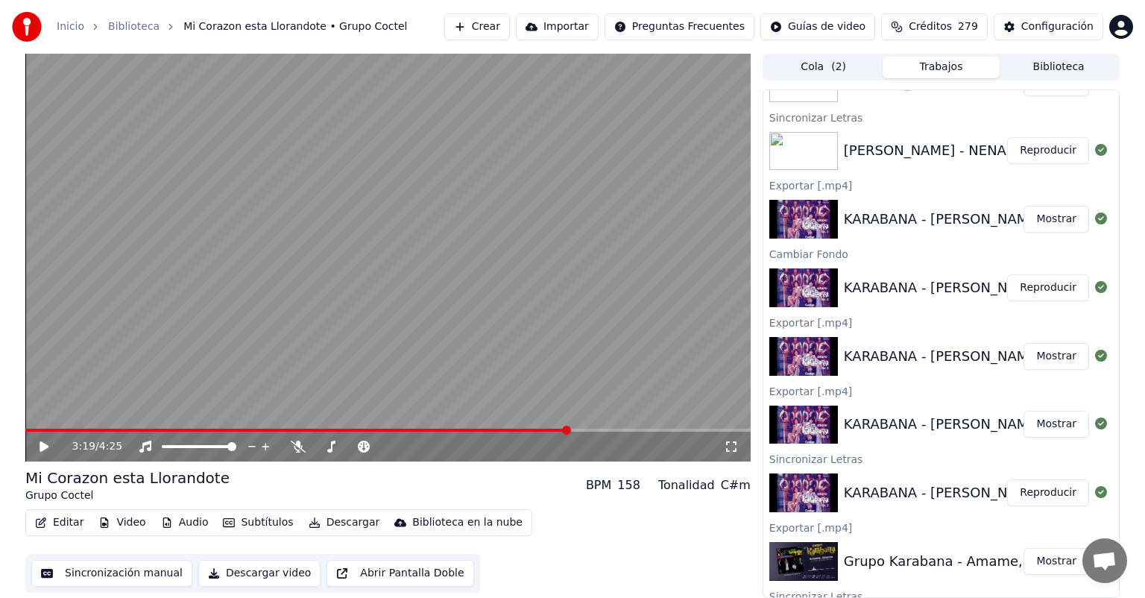
click at [40, 453] on div "3:19 / 4:25" at bounding box center [387, 446] width 713 height 15
click at [34, 454] on div "3:19 / 4:25" at bounding box center [387, 446] width 713 height 15
click at [41, 449] on icon at bounding box center [44, 446] width 9 height 10
click at [316, 523] on button "Descargar" at bounding box center [344, 522] width 83 height 21
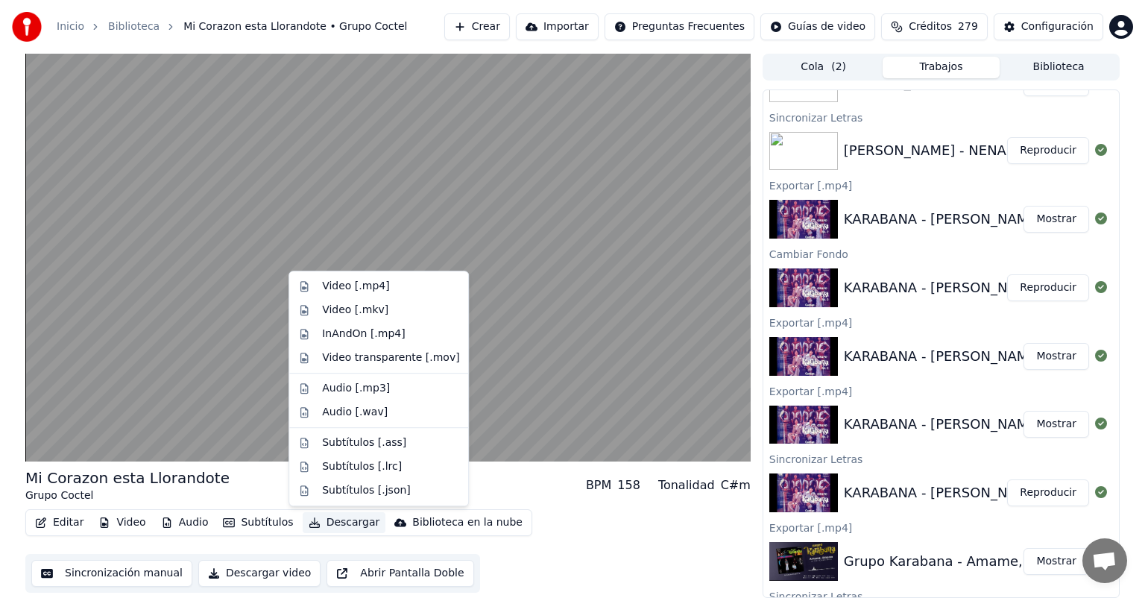
click at [325, 279] on div "Video [.mp4]" at bounding box center [355, 286] width 67 height 15
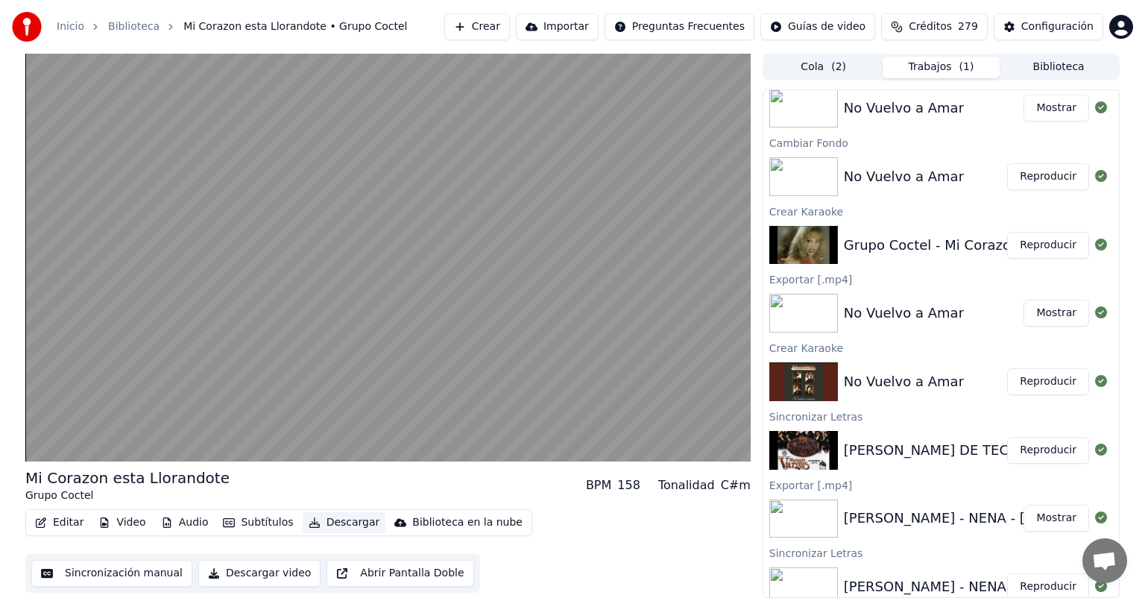
scroll to position [0, 0]
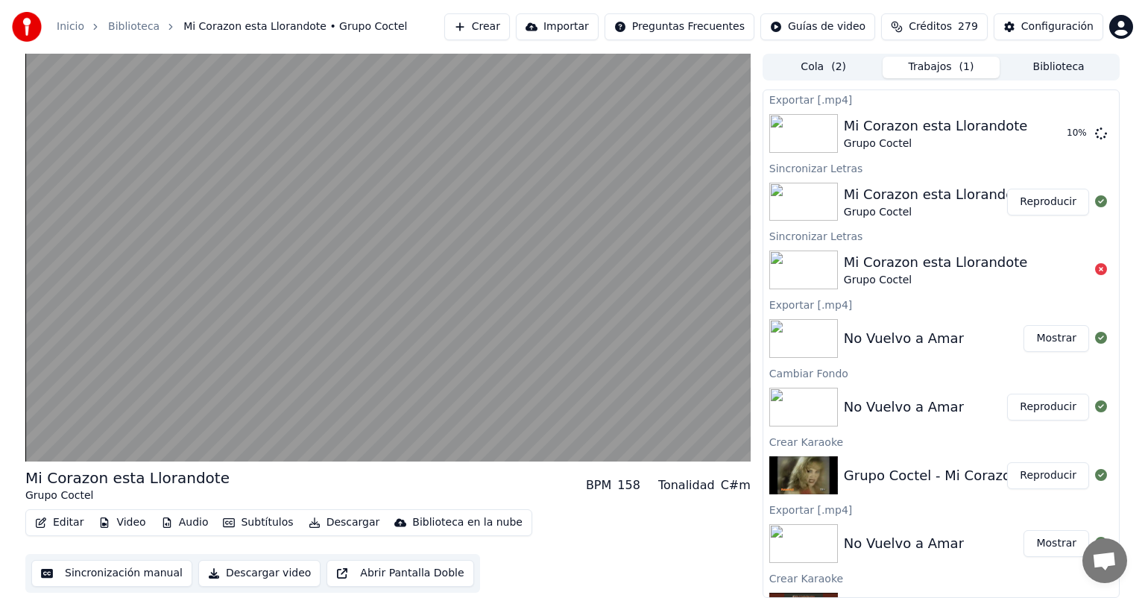
click at [278, 293] on video at bounding box center [387, 258] width 725 height 408
